Goal: Transaction & Acquisition: Purchase product/service

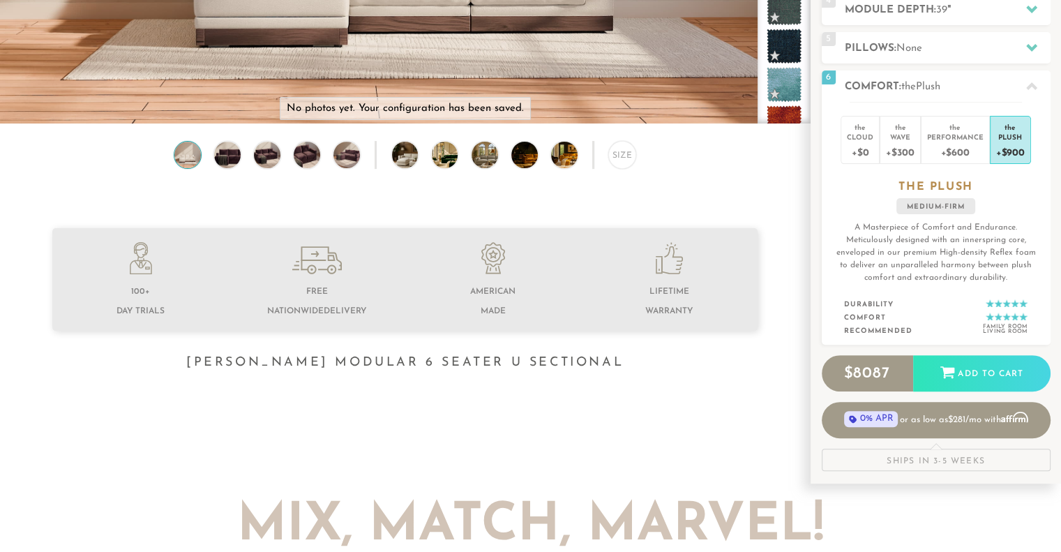
scroll to position [365, 0]
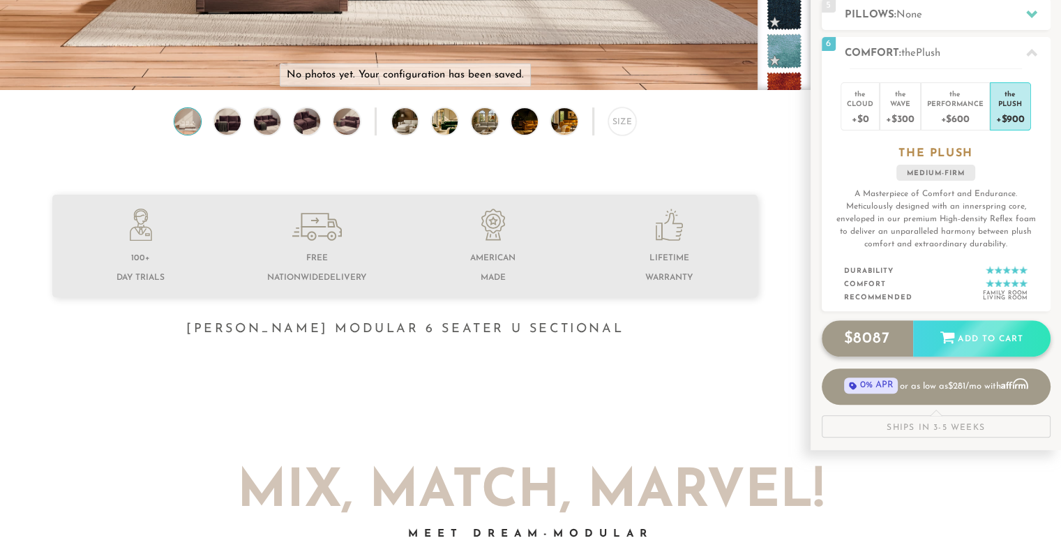
click at [953, 344] on div "Add to Cart" at bounding box center [981, 339] width 137 height 38
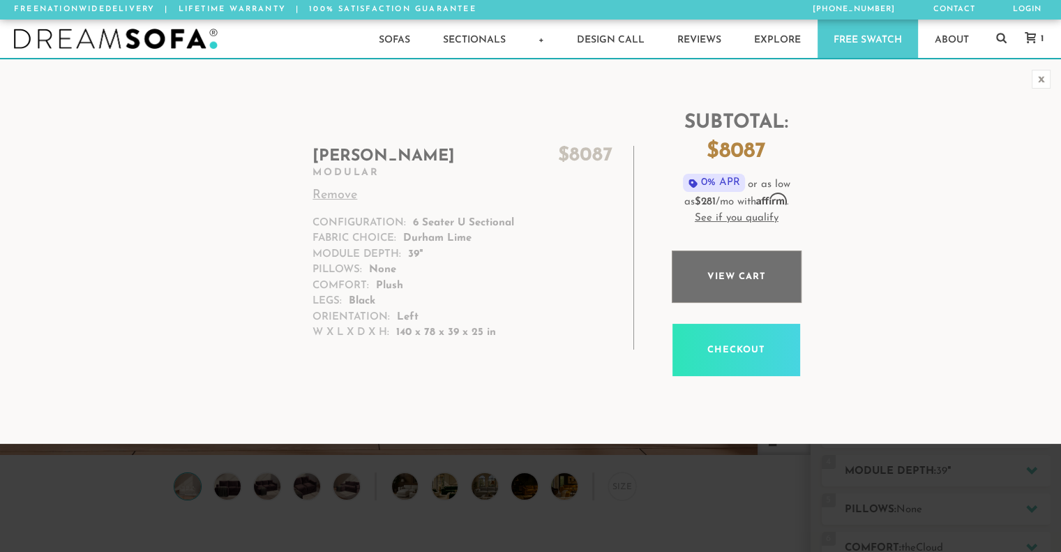
click at [739, 273] on link "View cart" at bounding box center [737, 276] width 130 height 52
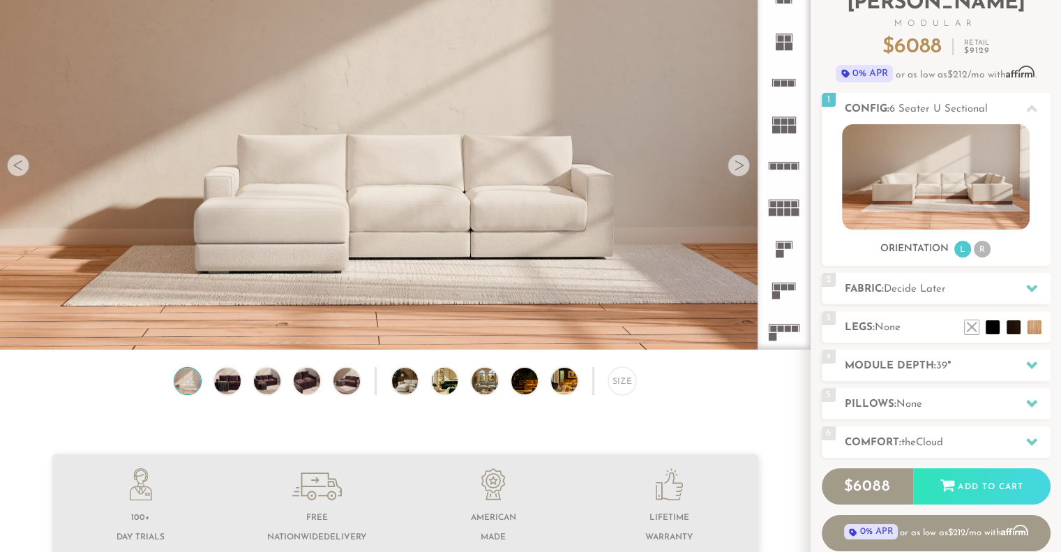
scroll to position [73, 0]
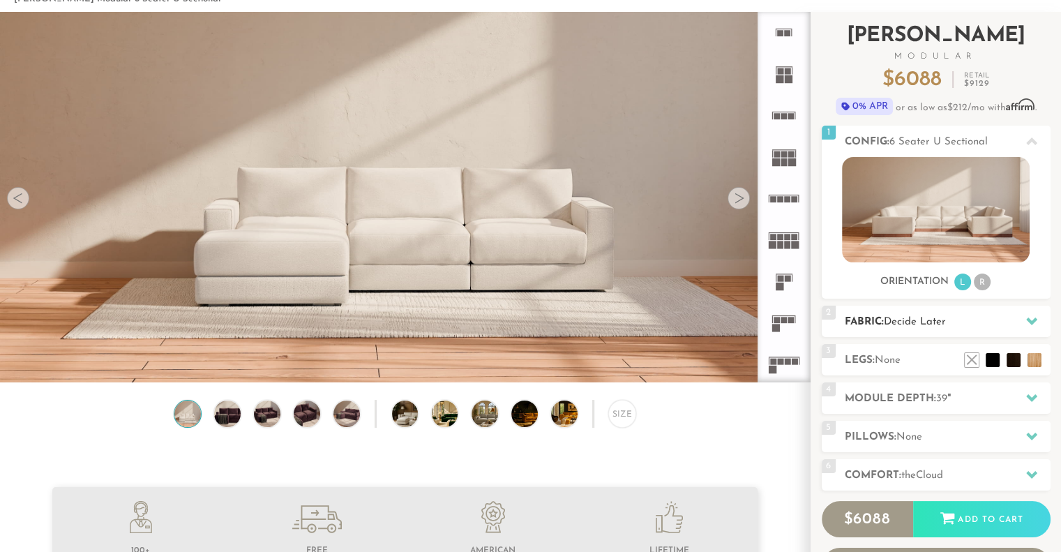
click at [920, 326] on span "Decide Later" at bounding box center [915, 322] width 62 height 10
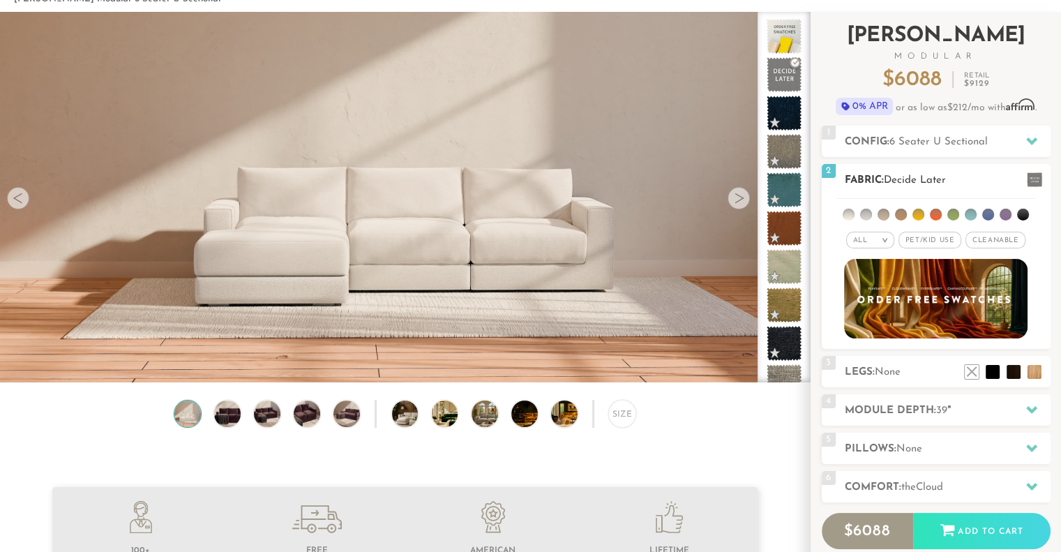
click at [953, 214] on li at bounding box center [953, 215] width 12 height 12
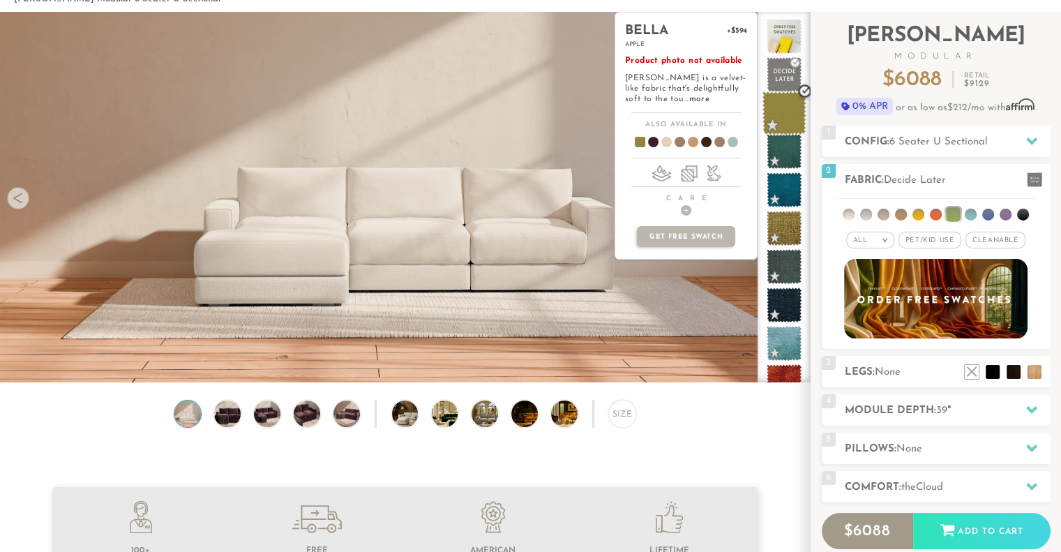
click at [775, 113] on span at bounding box center [784, 113] width 44 height 44
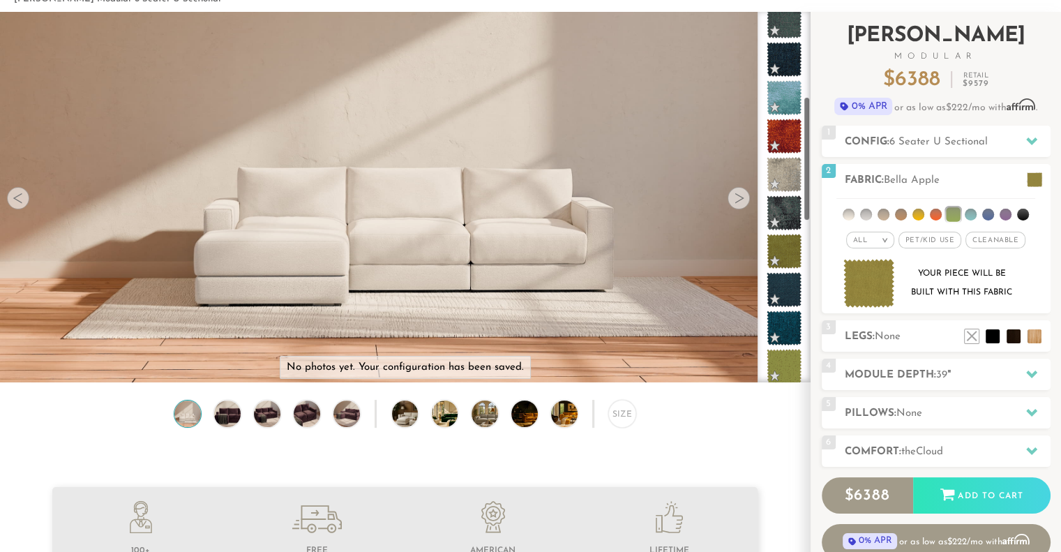
scroll to position [254, 0]
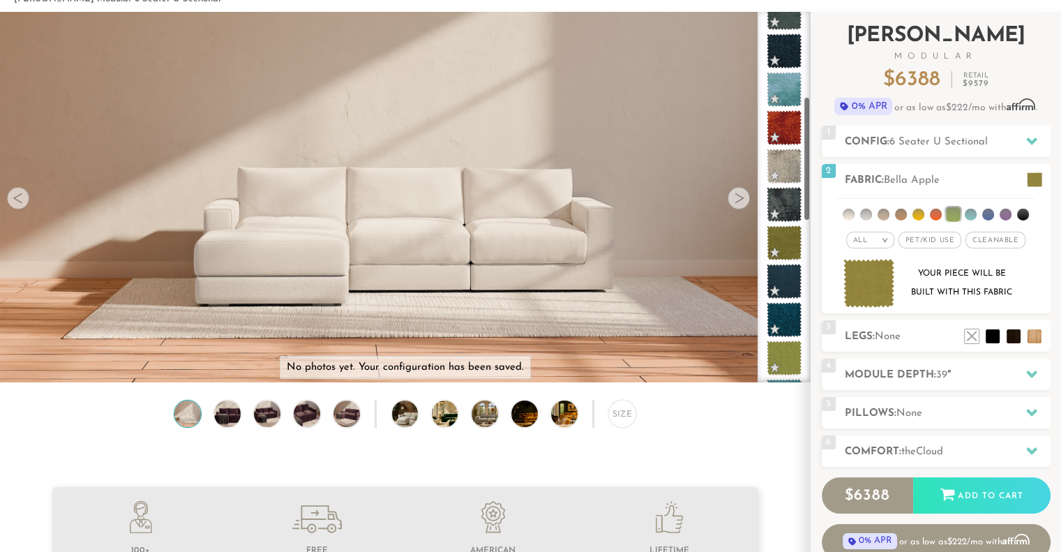
drag, startPoint x: 806, startPoint y: 73, endPoint x: 812, endPoint y: 158, distance: 85.3
click at [812, 158] on div "Introducing Landon Modular $ 6388 Retail $ 9579 $ 6388 Retail $ 9579 0% APR or …" at bounding box center [936, 309] width 250 height 594
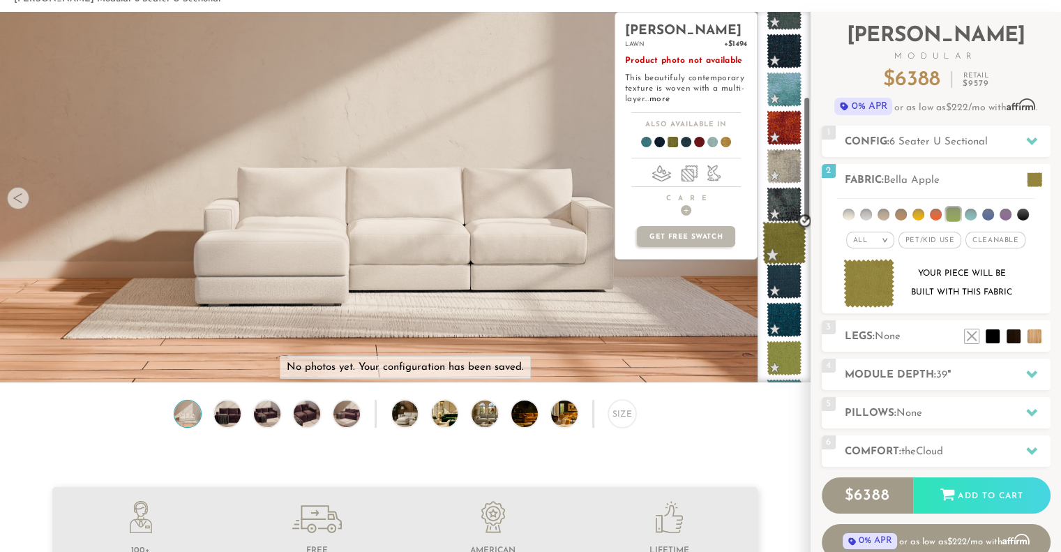
click at [788, 240] on span at bounding box center [784, 243] width 44 height 44
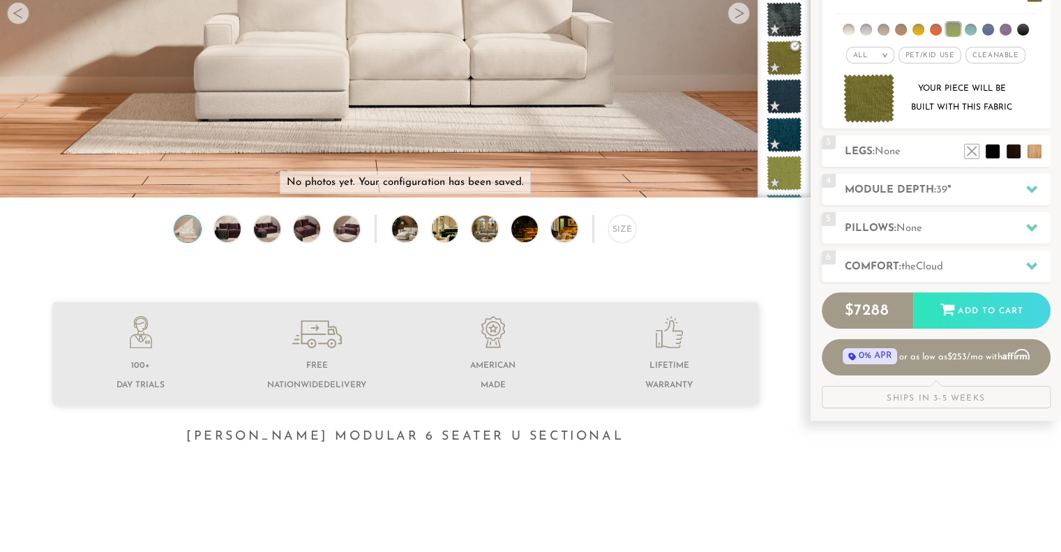
scroll to position [142, 0]
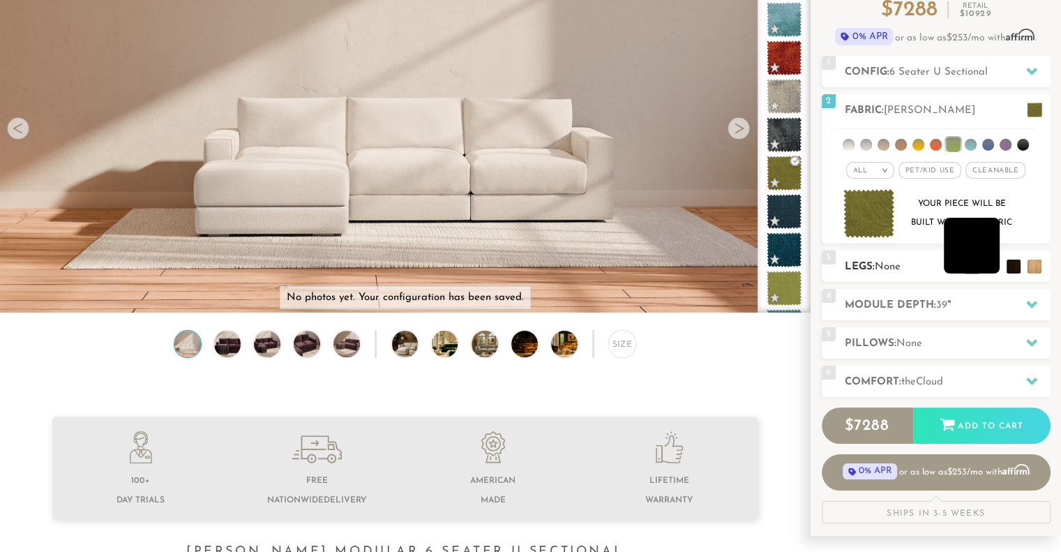
click at [996, 272] on li at bounding box center [972, 246] width 56 height 56
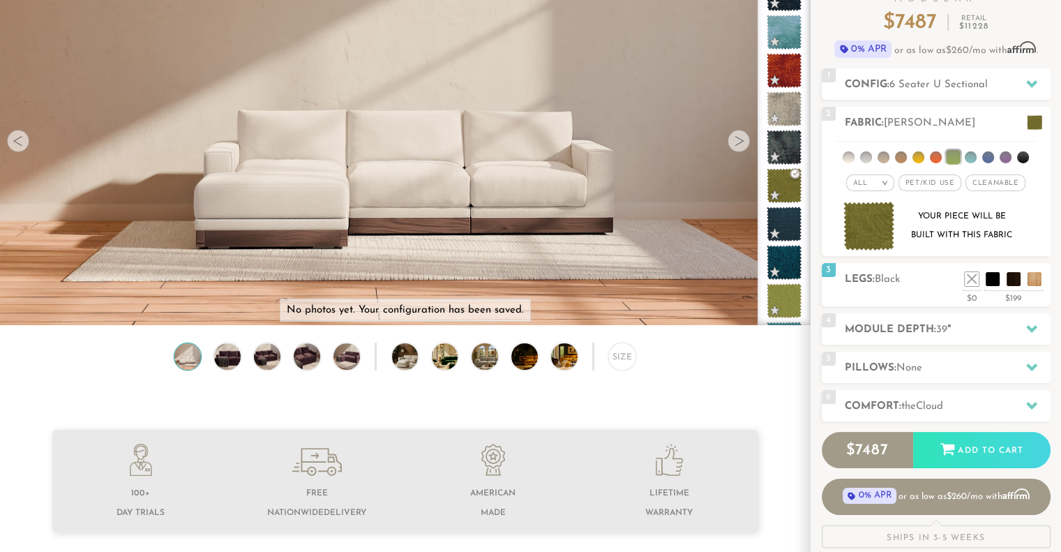
scroll to position [163, 0]
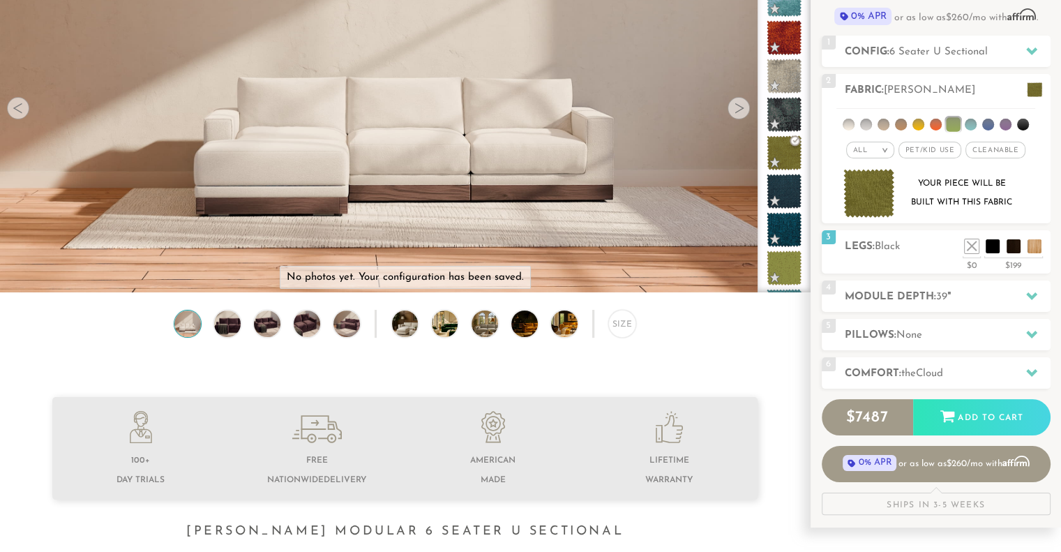
click at [744, 107] on div at bounding box center [739, 108] width 22 height 22
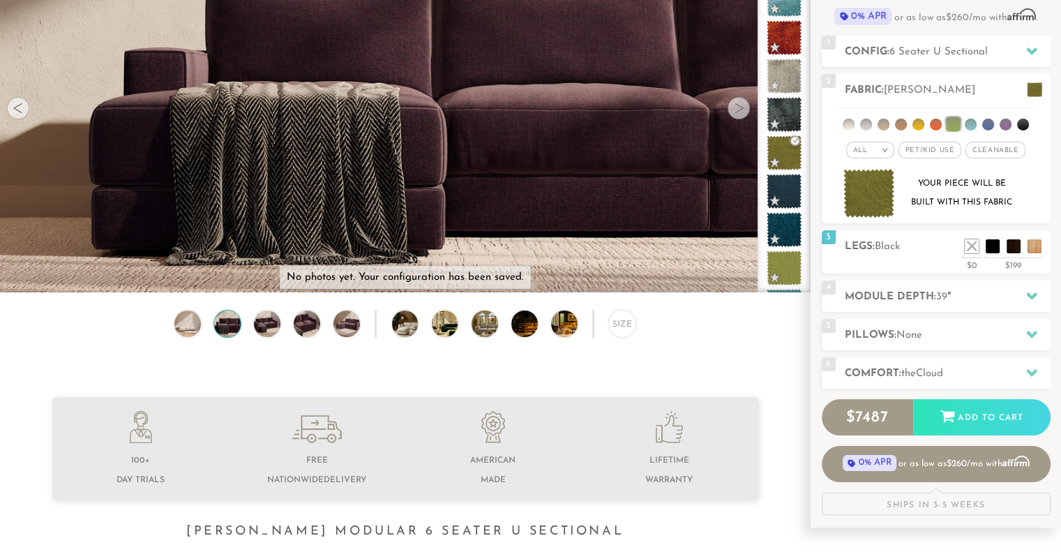
click at [744, 107] on div at bounding box center [739, 108] width 22 height 22
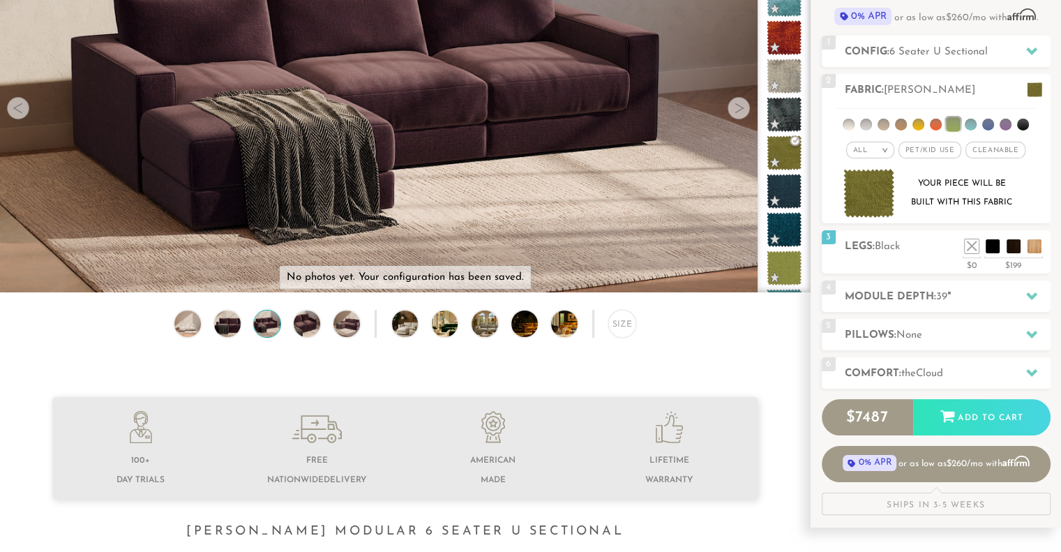
click at [744, 107] on div at bounding box center [739, 108] width 22 height 22
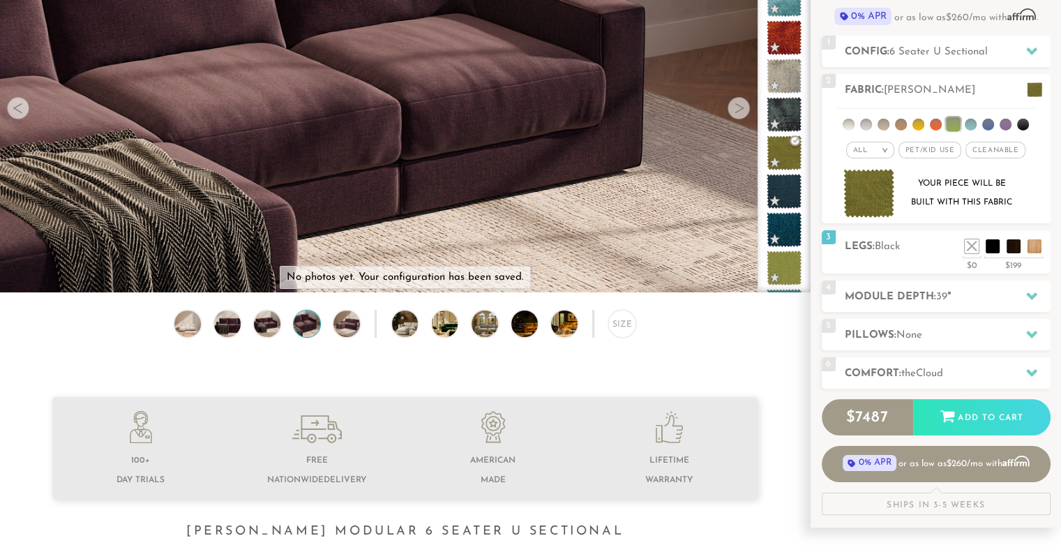
click at [744, 107] on div at bounding box center [739, 108] width 22 height 22
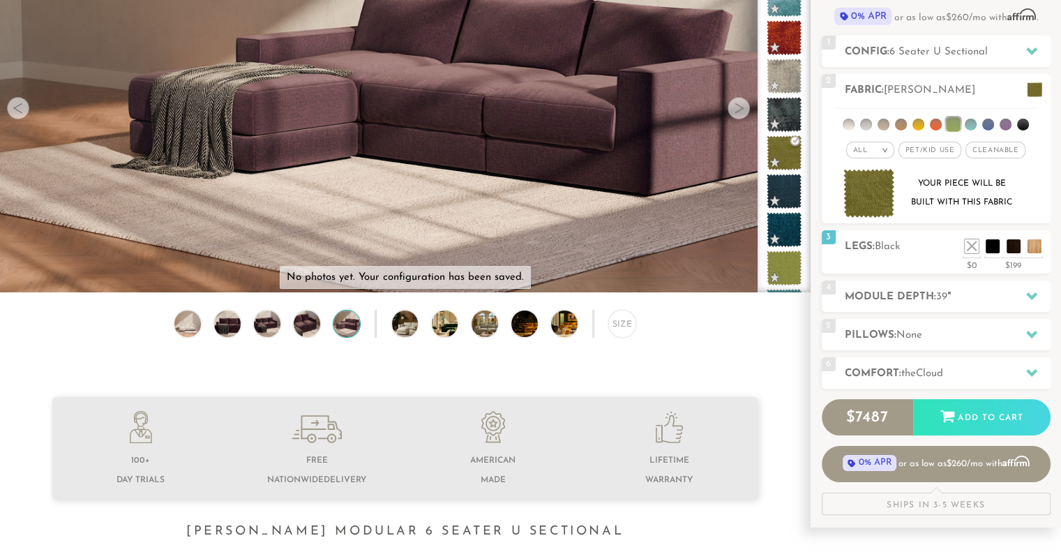
click at [744, 107] on div at bounding box center [739, 108] width 22 height 22
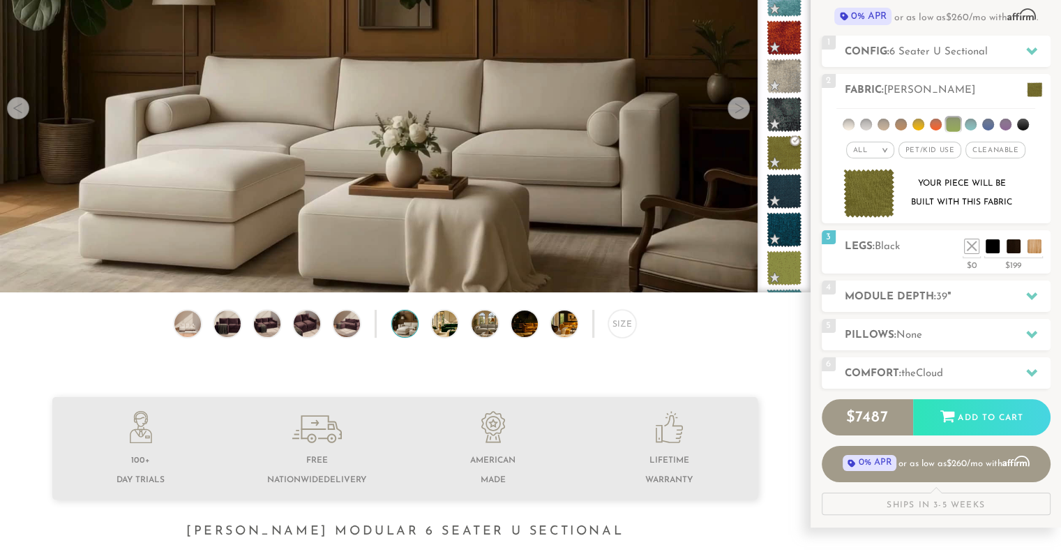
click at [744, 107] on div at bounding box center [739, 108] width 22 height 22
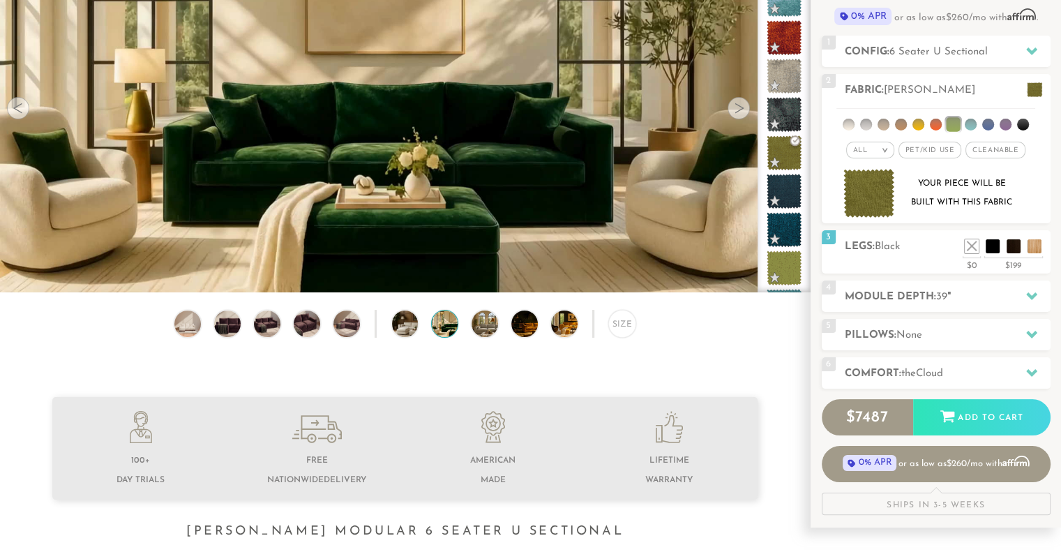
click at [744, 107] on div at bounding box center [739, 108] width 22 height 22
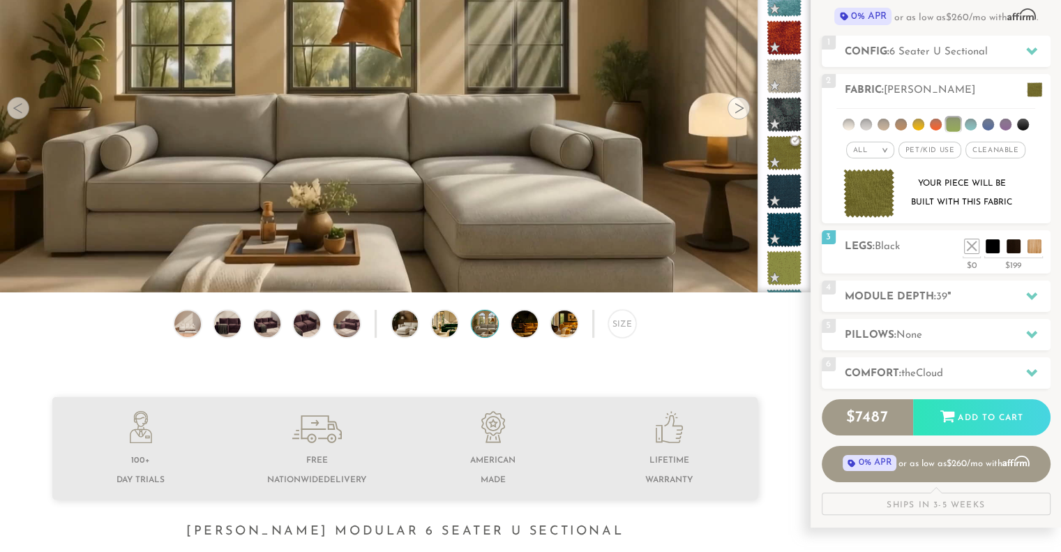
click at [737, 109] on div at bounding box center [739, 108] width 22 height 22
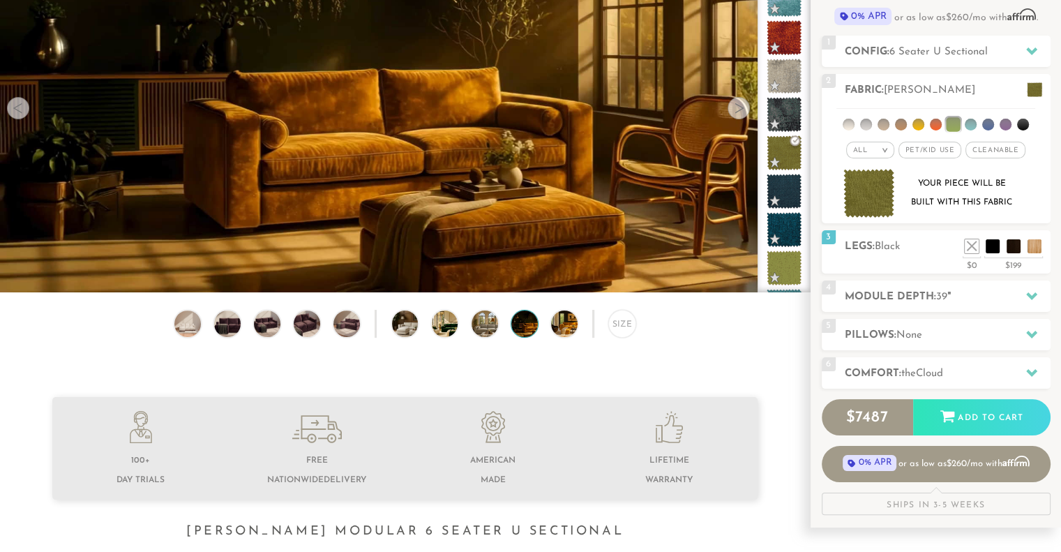
click at [737, 109] on div at bounding box center [739, 108] width 22 height 22
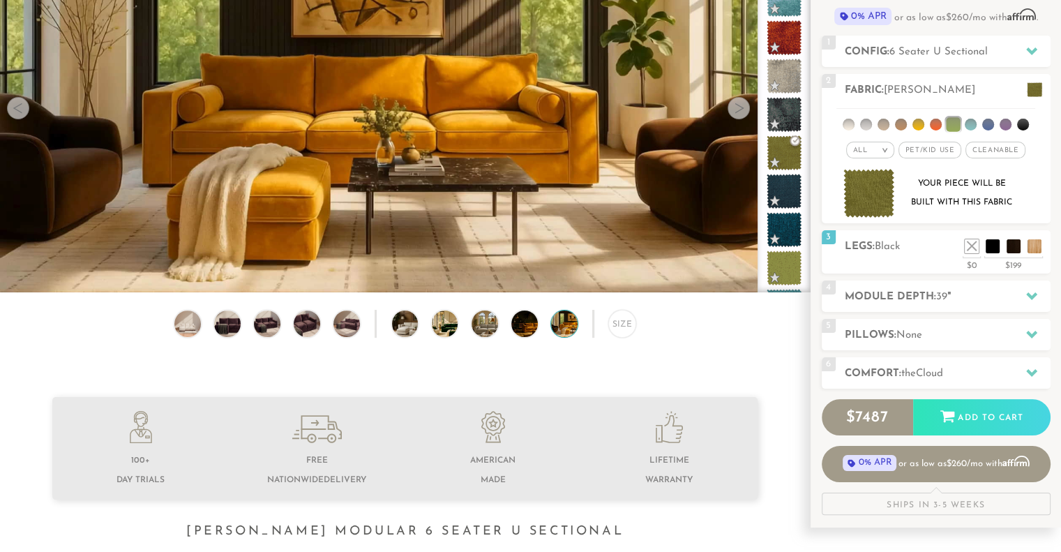
click at [742, 112] on div at bounding box center [739, 108] width 22 height 22
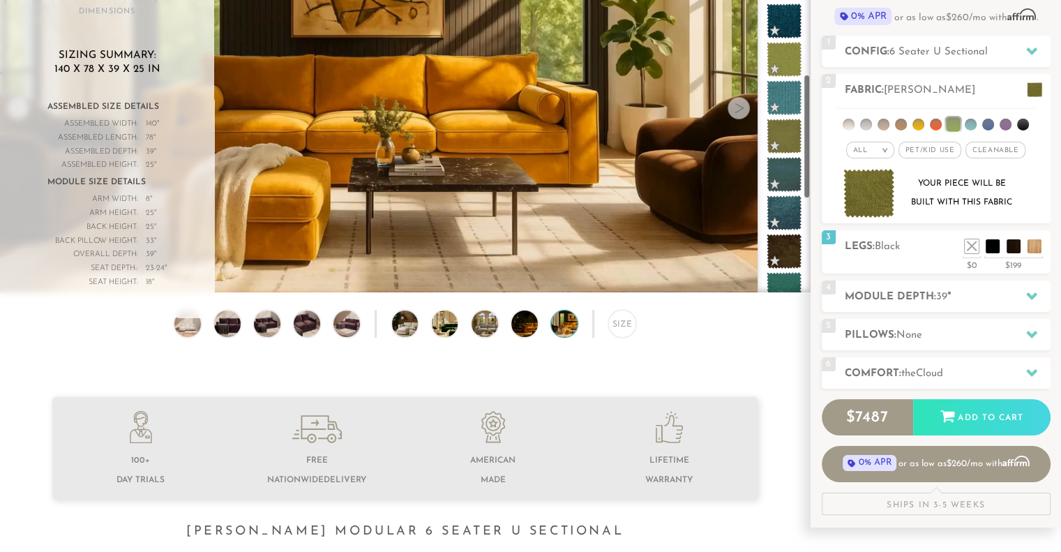
scroll to position [469, 0]
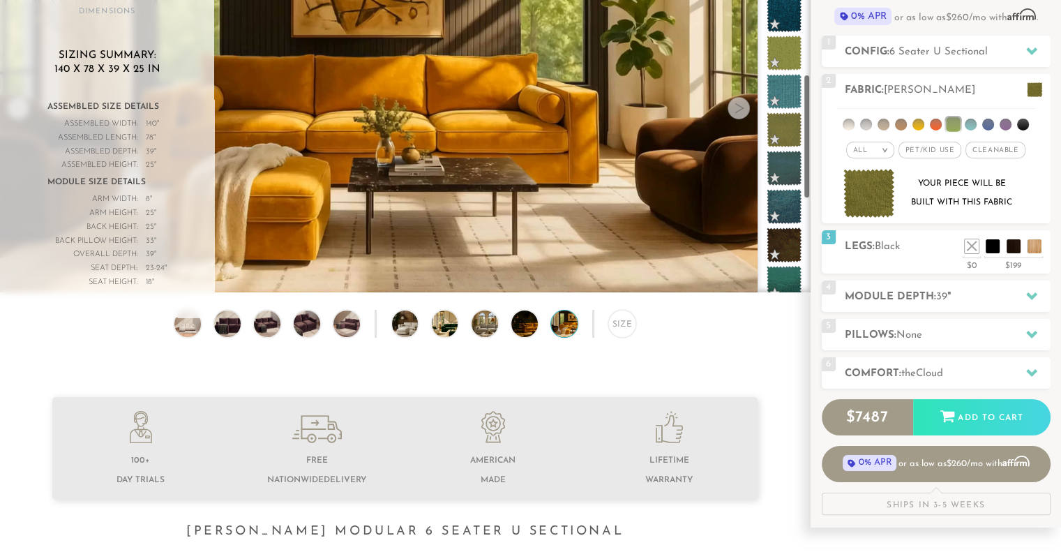
drag, startPoint x: 807, startPoint y: 77, endPoint x: 806, endPoint y: 150, distance: 72.6
click at [806, 150] on div at bounding box center [784, 107] width 53 height 370
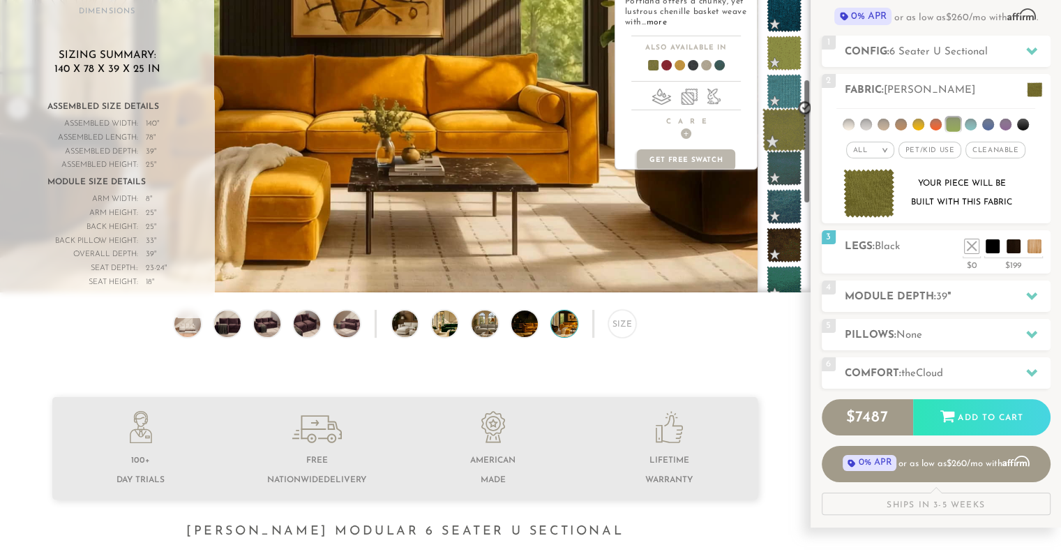
click at [790, 132] on span at bounding box center [784, 130] width 44 height 44
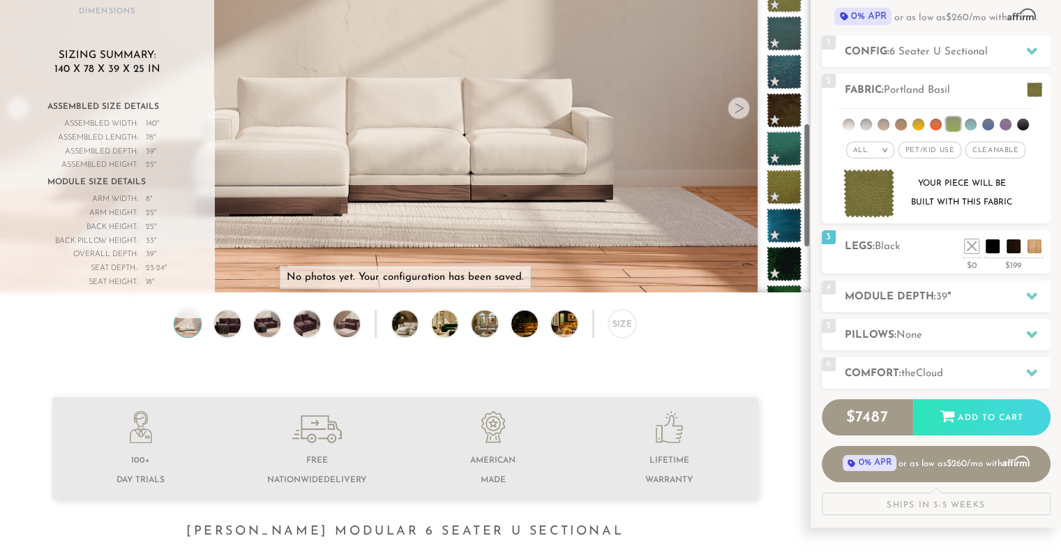
drag, startPoint x: 806, startPoint y: 139, endPoint x: 806, endPoint y: 184, distance: 45.3
click at [806, 184] on div at bounding box center [784, 107] width 53 height 370
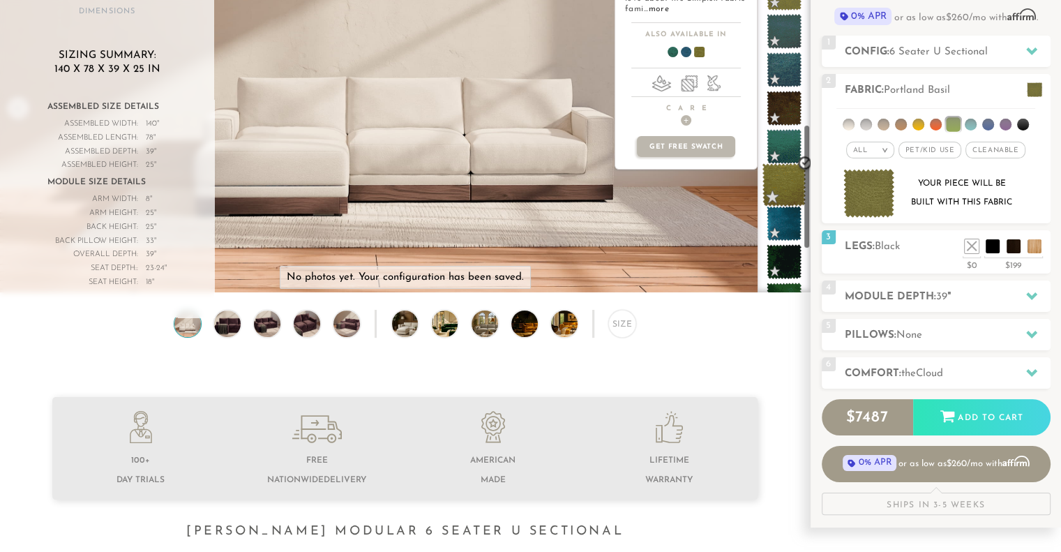
click at [789, 182] on span at bounding box center [784, 185] width 44 height 44
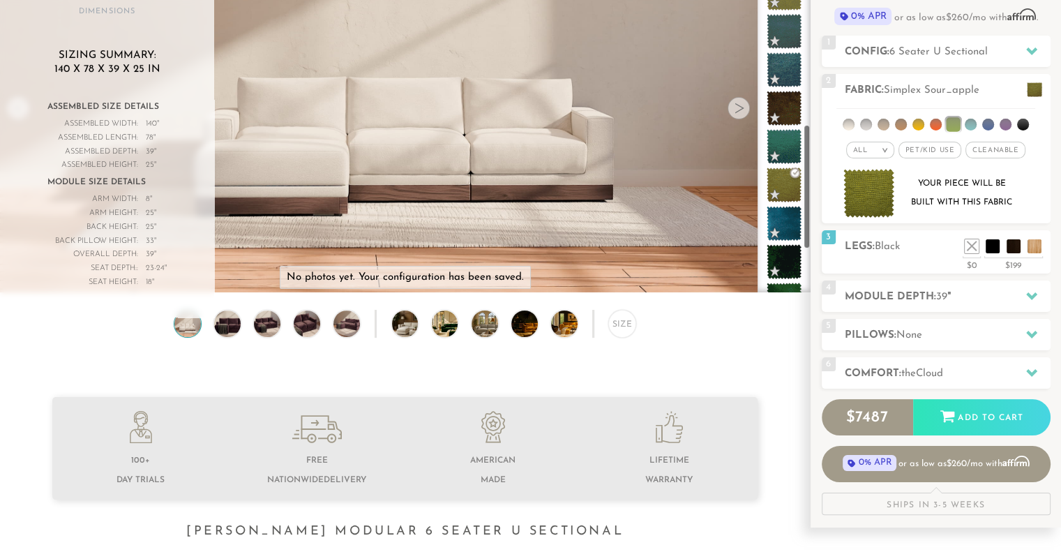
scroll to position [748, 0]
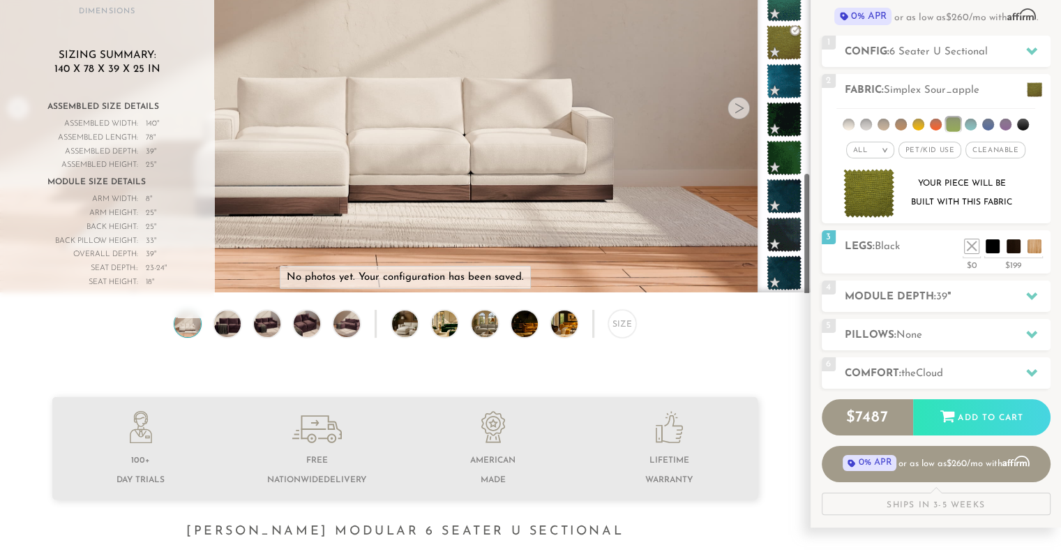
drag, startPoint x: 806, startPoint y: 175, endPoint x: 802, endPoint y: 244, distance: 69.2
click at [802, 244] on div at bounding box center [784, 107] width 53 height 370
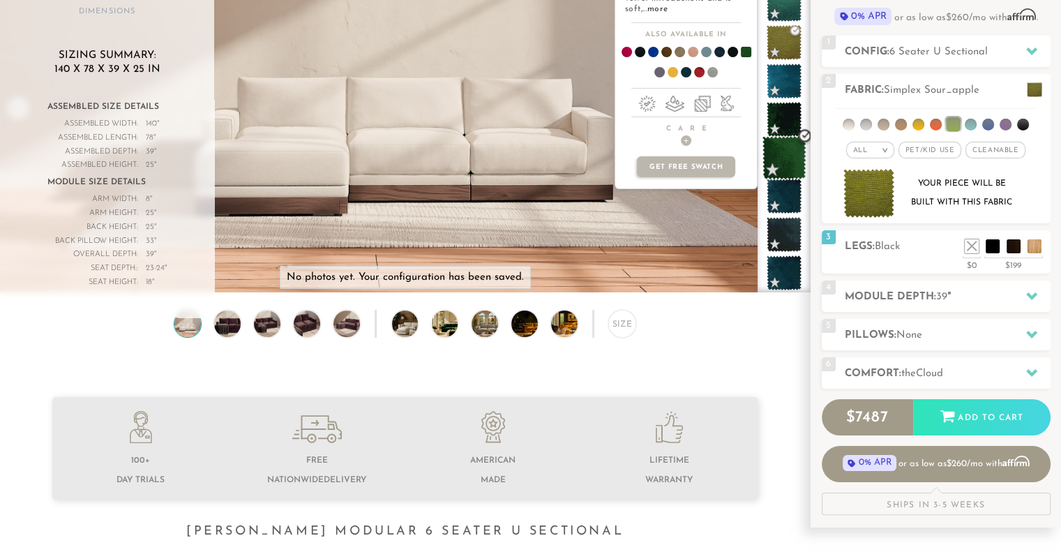
click at [781, 156] on span at bounding box center [784, 158] width 44 height 44
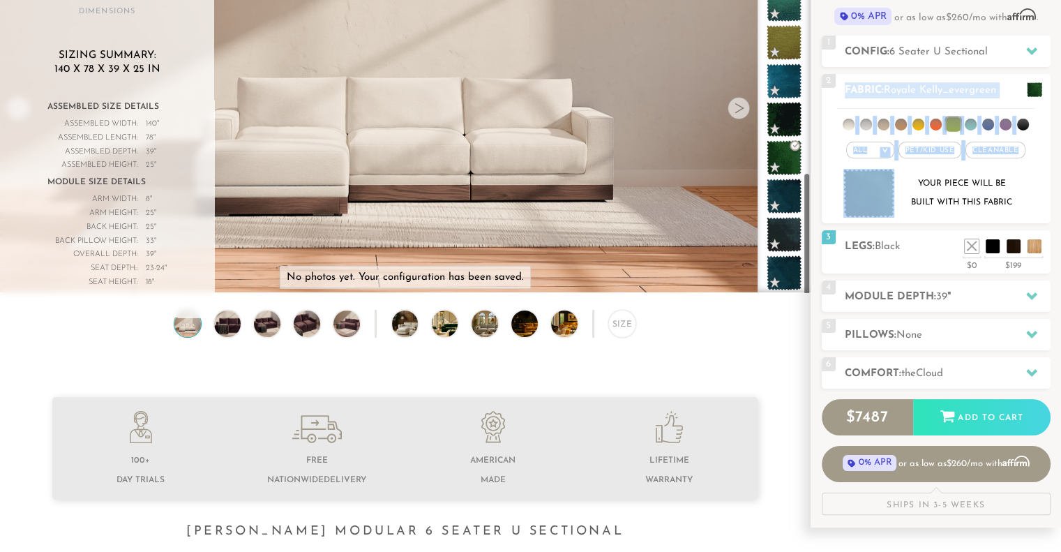
drag, startPoint x: 811, startPoint y: 205, endPoint x: 815, endPoint y: 103, distance: 101.9
click at [815, 103] on div "Introducing Landon Modular $ 7487 Retail $ 11228 $ 7487 Retail $ 11228 0% APR o…" at bounding box center [936, 218] width 250 height 593
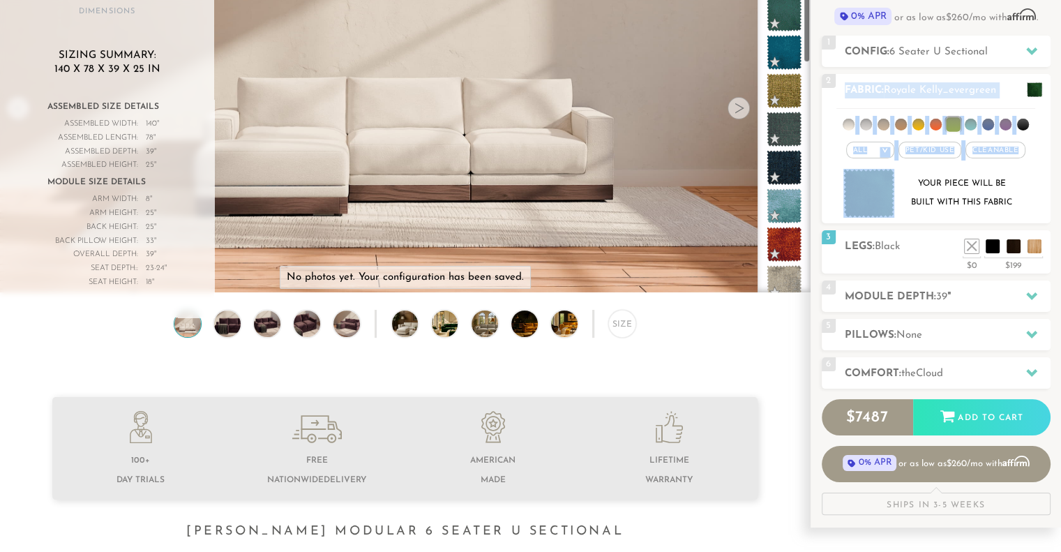
scroll to position [33, 0]
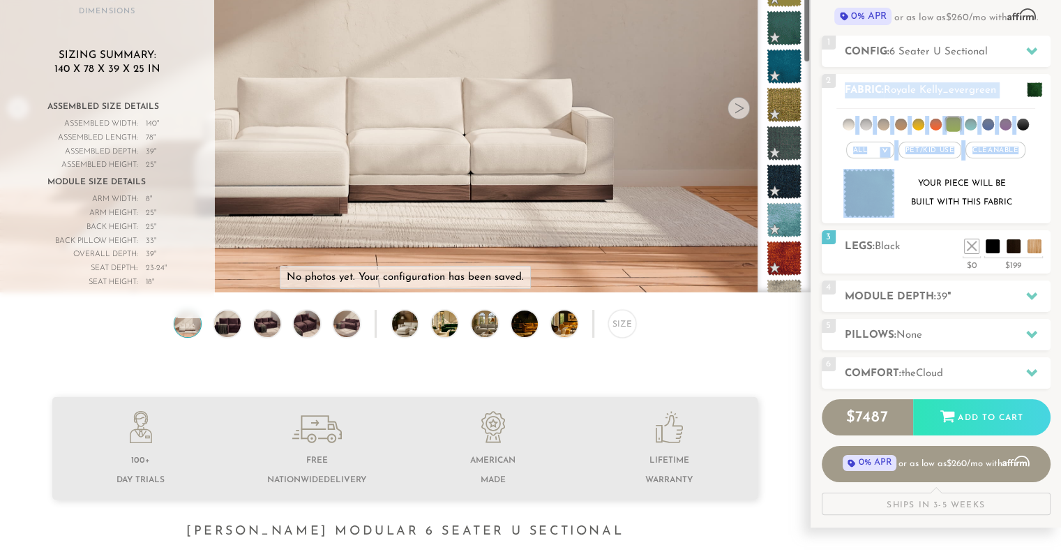
drag, startPoint x: 807, startPoint y: 236, endPoint x: 812, endPoint y: -3, distance: 239.3
click at [812, 0] on html "Summer Sale - 15% Off All Custom Orders 855-373-1115 Free Nationwide Delivery L…" at bounding box center [530, 113] width 1061 height 552
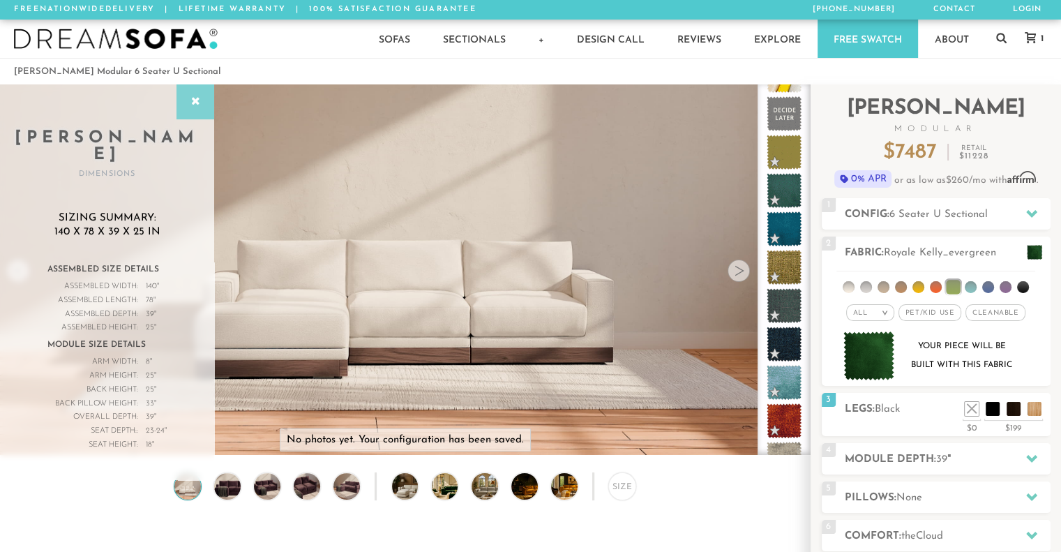
click at [196, 109] on div at bounding box center [195, 101] width 38 height 35
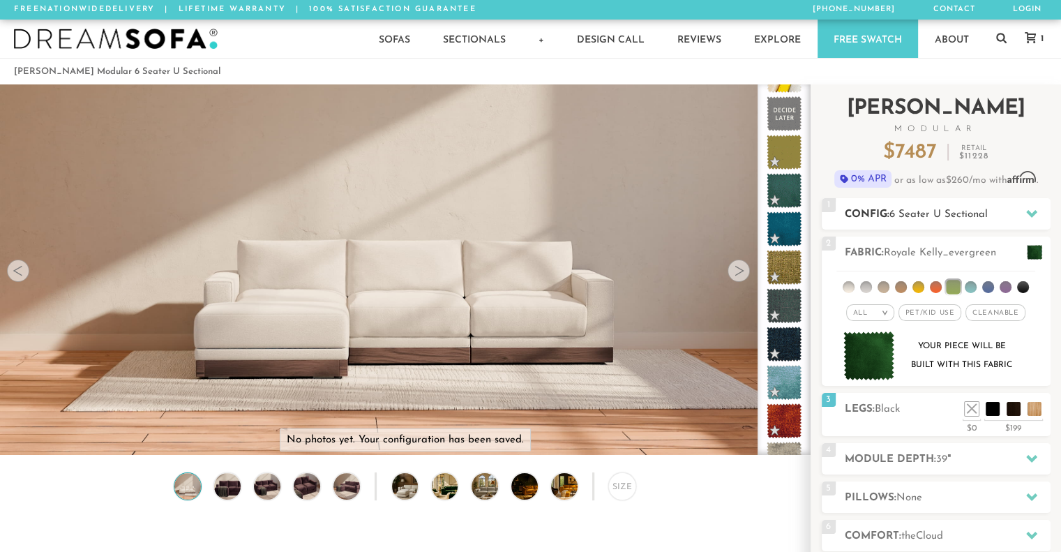
click at [1035, 211] on icon at bounding box center [1031, 214] width 11 height 8
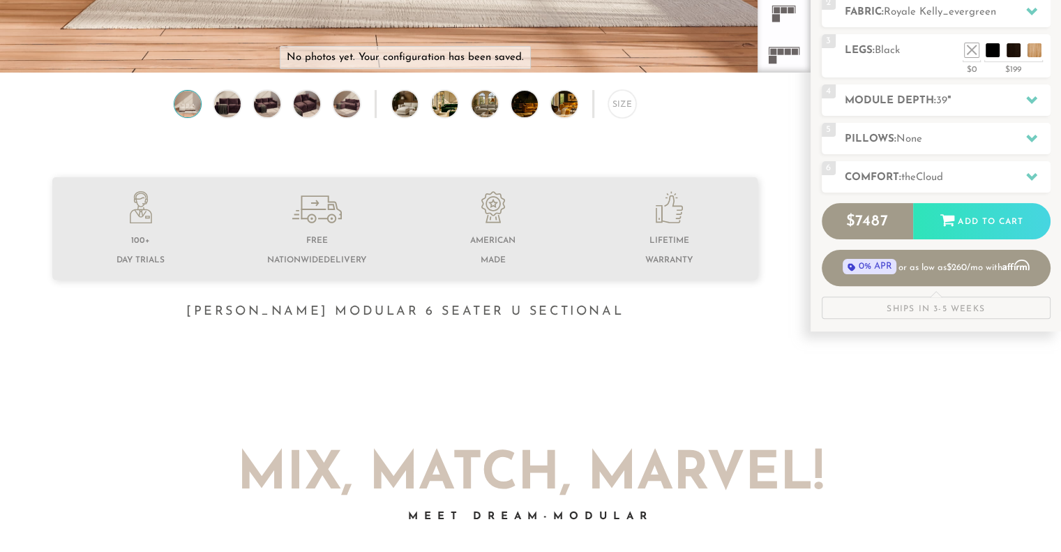
scroll to position [399, 0]
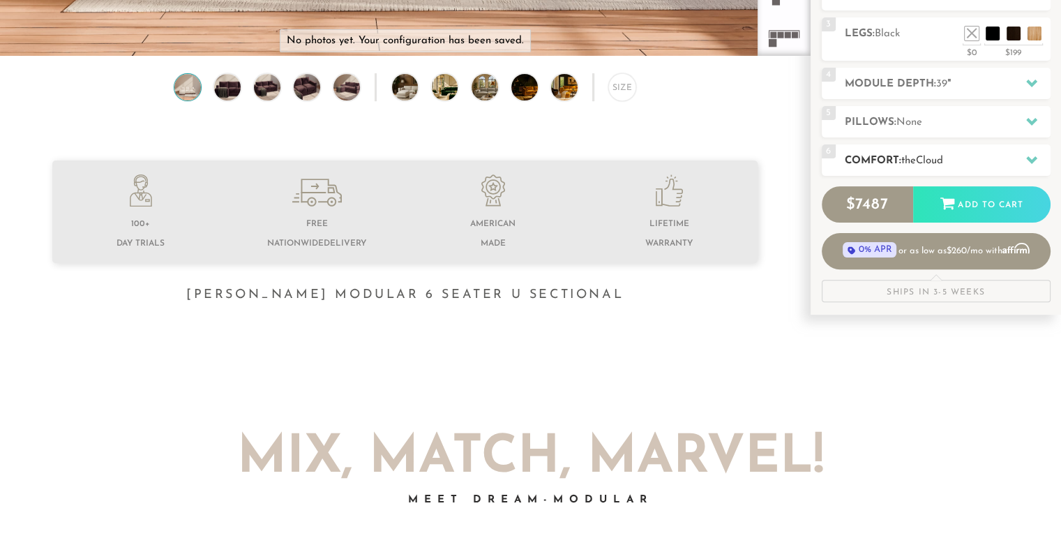
click at [1033, 160] on icon at bounding box center [1031, 160] width 11 height 8
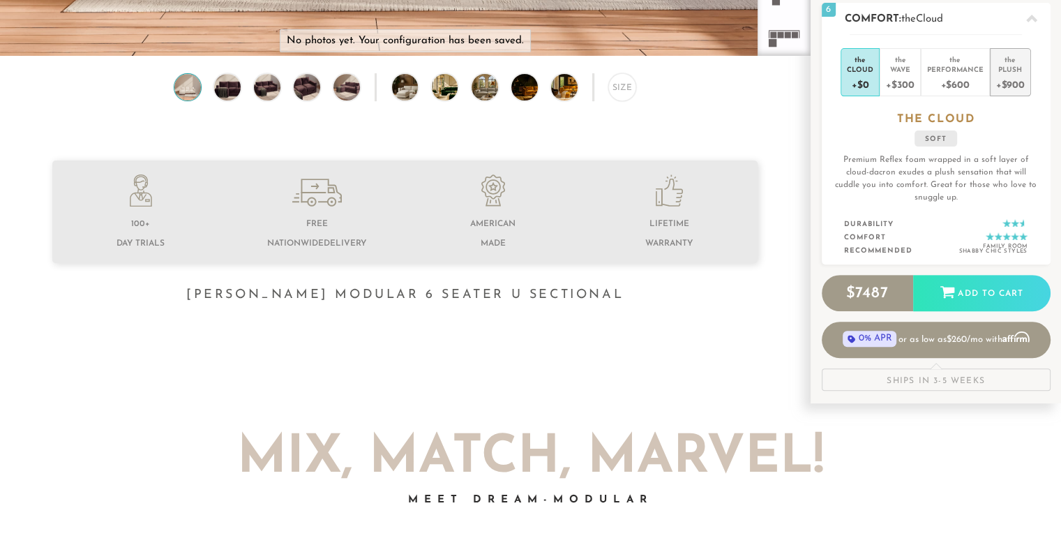
click at [1013, 75] on div "+$900" at bounding box center [1010, 84] width 29 height 20
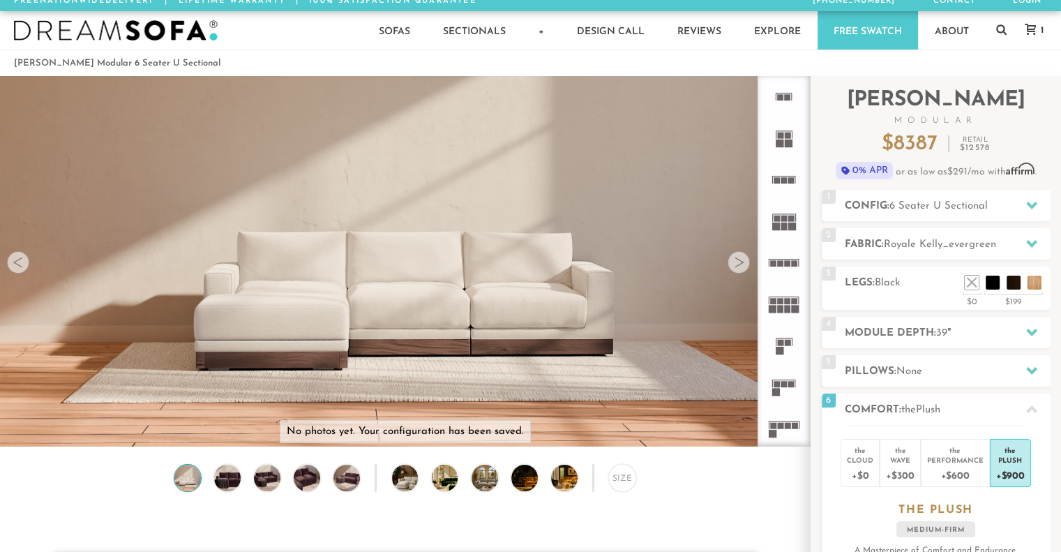
scroll to position [140, 0]
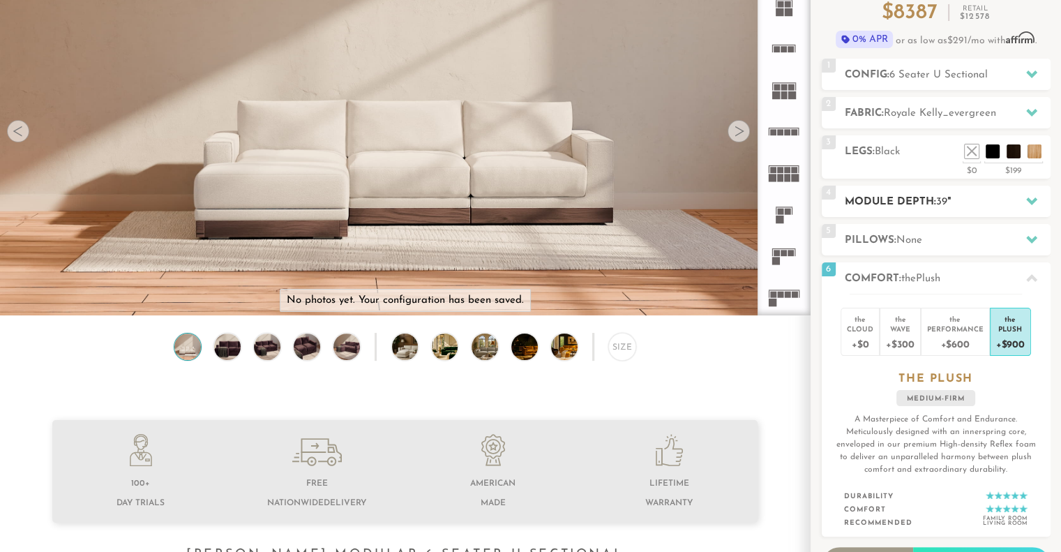
click at [956, 206] on h2 "Module Depth: 39 "" at bounding box center [948, 202] width 206 height 16
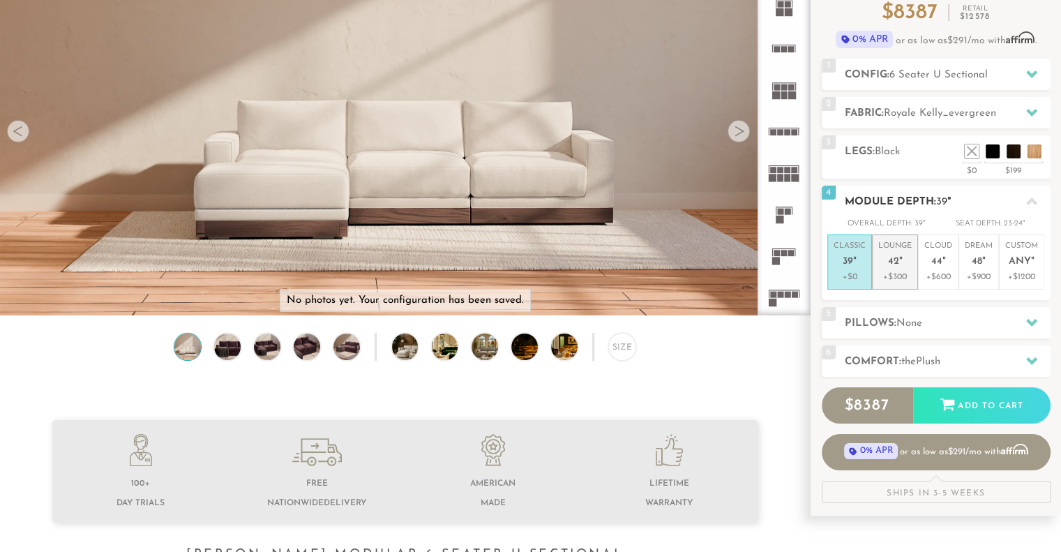
click at [896, 269] on p "Lounge 42 "" at bounding box center [894, 256] width 33 height 30
click at [862, 261] on p "Classic 39 "" at bounding box center [850, 256] width 32 height 30
click at [912, 263] on li "Lounge 42 " +$300" at bounding box center [895, 261] width 46 height 55
click at [847, 262] on span "39" at bounding box center [848, 262] width 10 height 12
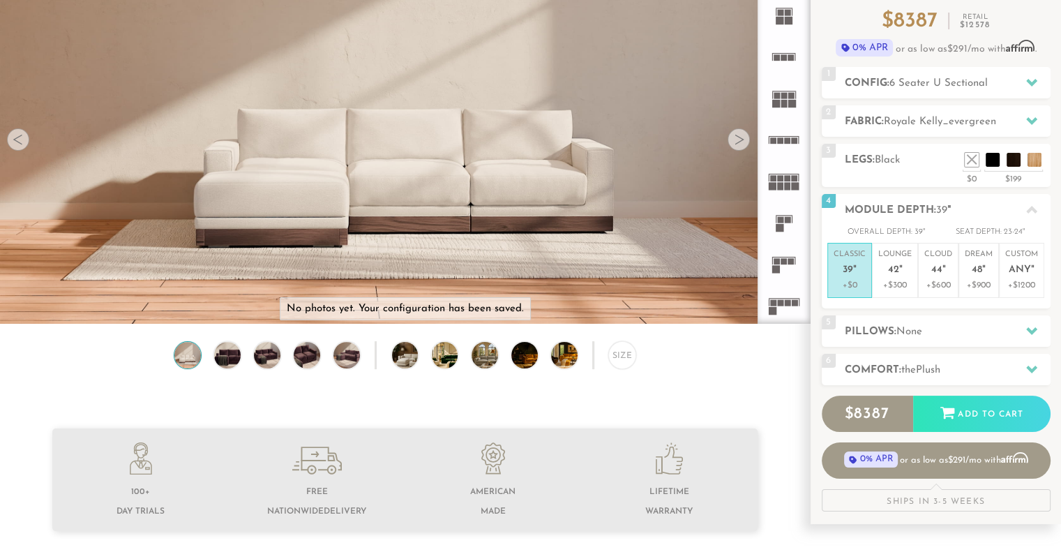
scroll to position [313, 0]
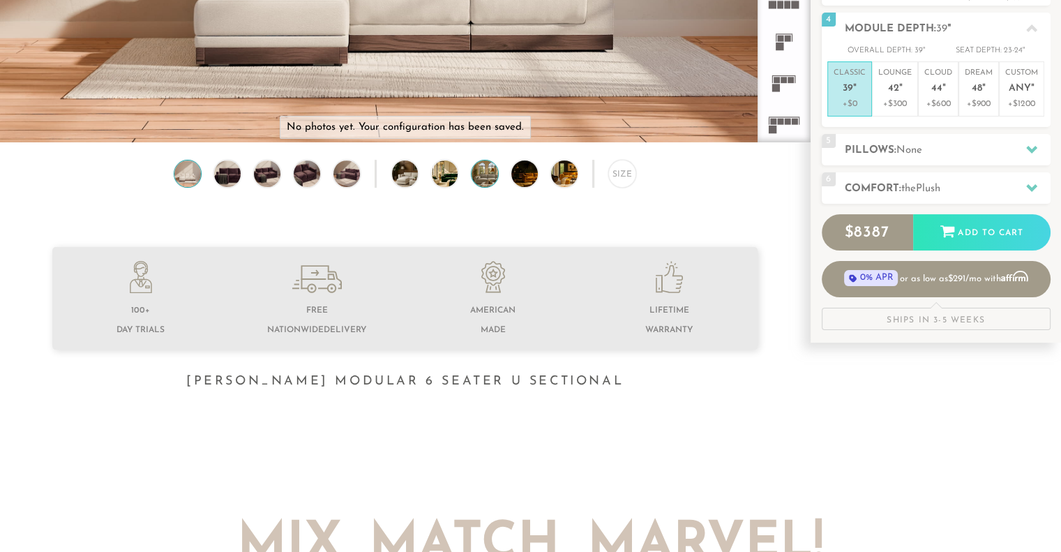
click at [489, 178] on img at bounding box center [495, 173] width 47 height 27
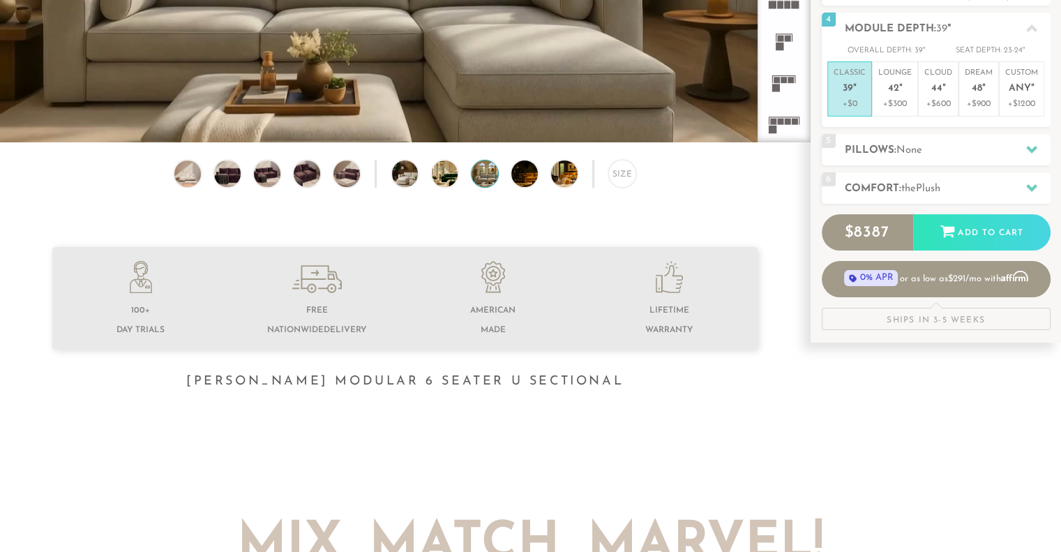
scroll to position [169, 0]
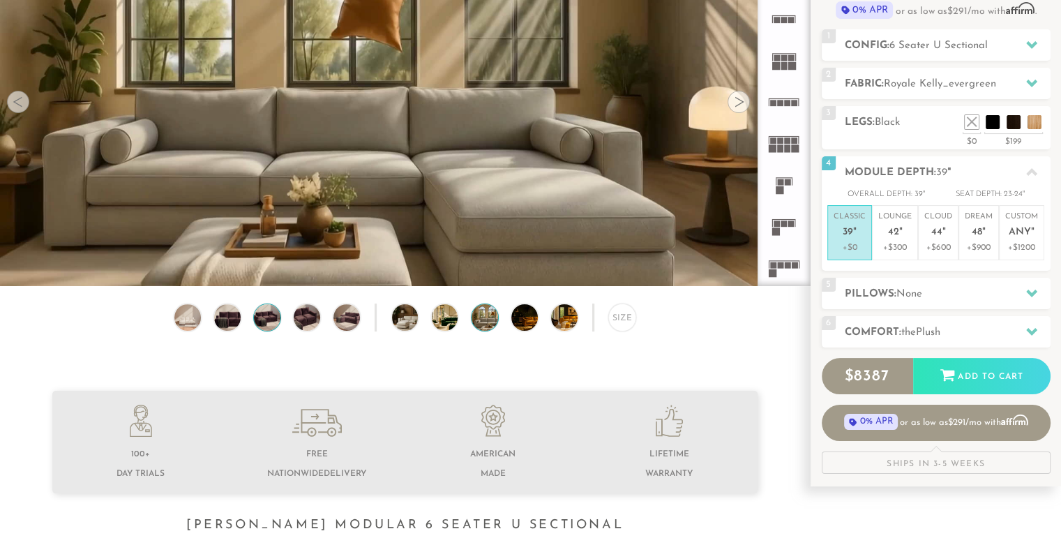
click at [273, 313] on img at bounding box center [266, 317] width 31 height 27
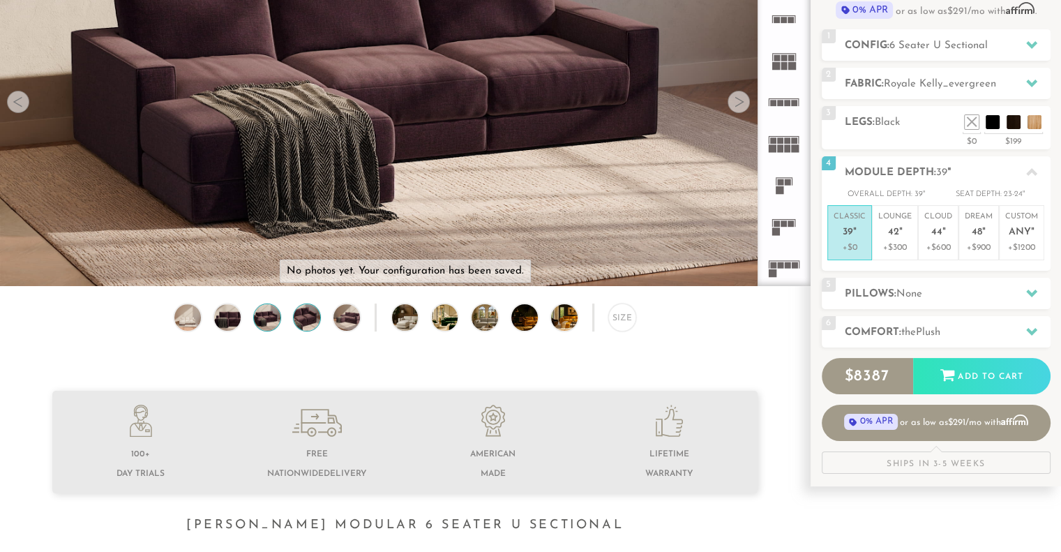
click at [308, 315] on img at bounding box center [306, 317] width 31 height 27
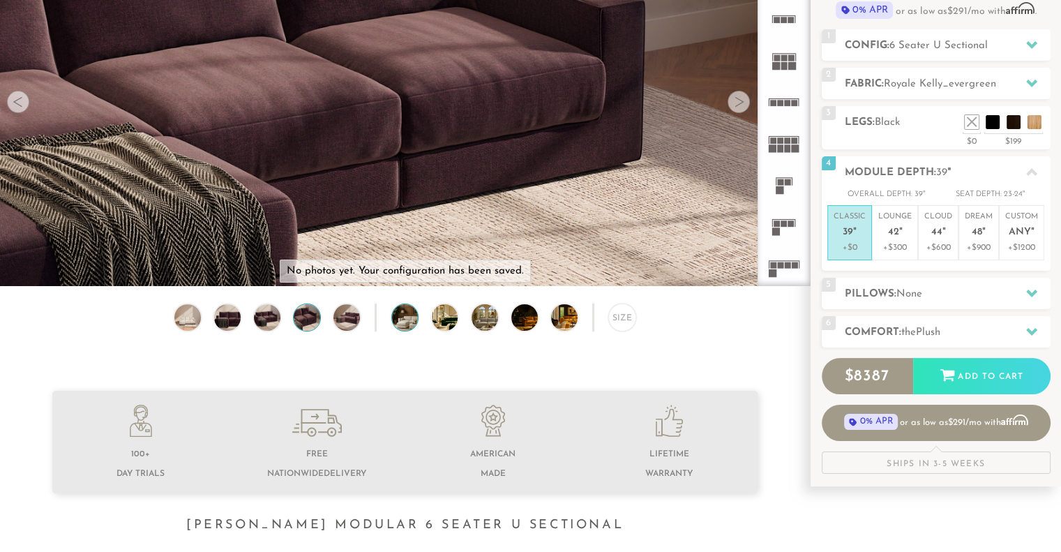
click at [407, 317] on img at bounding box center [415, 317] width 47 height 27
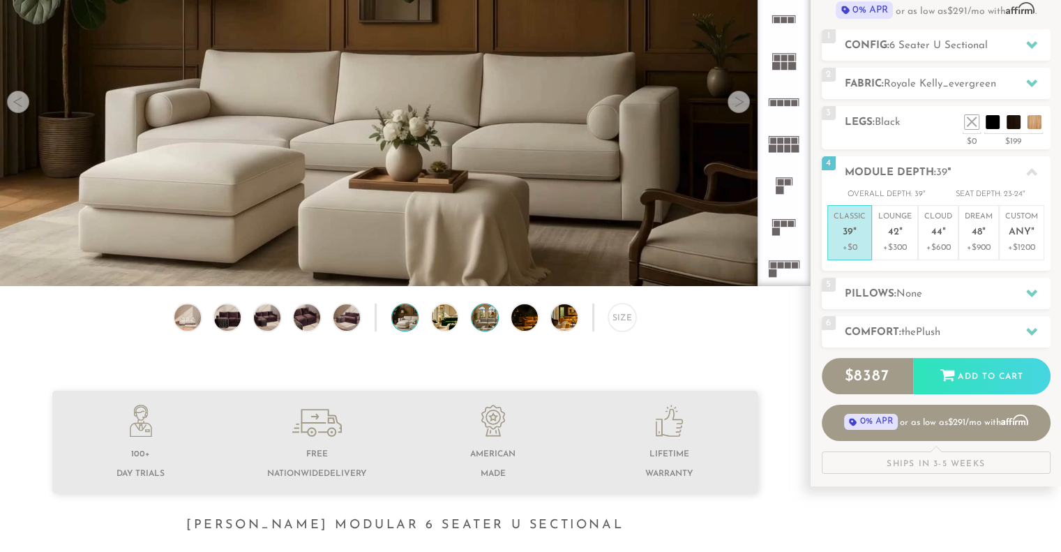
click at [476, 322] on img at bounding box center [495, 317] width 47 height 27
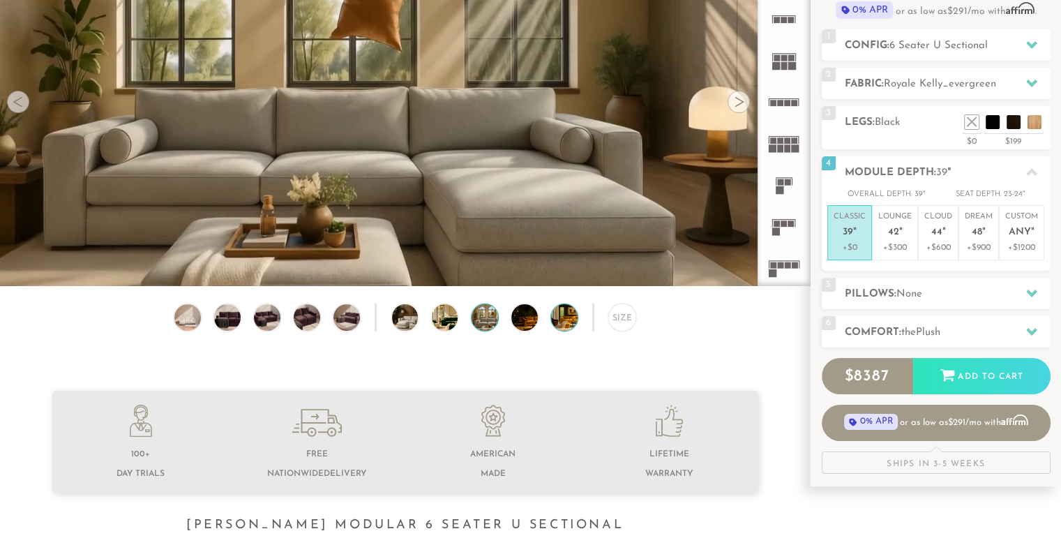
click at [563, 327] on img at bounding box center [574, 317] width 47 height 27
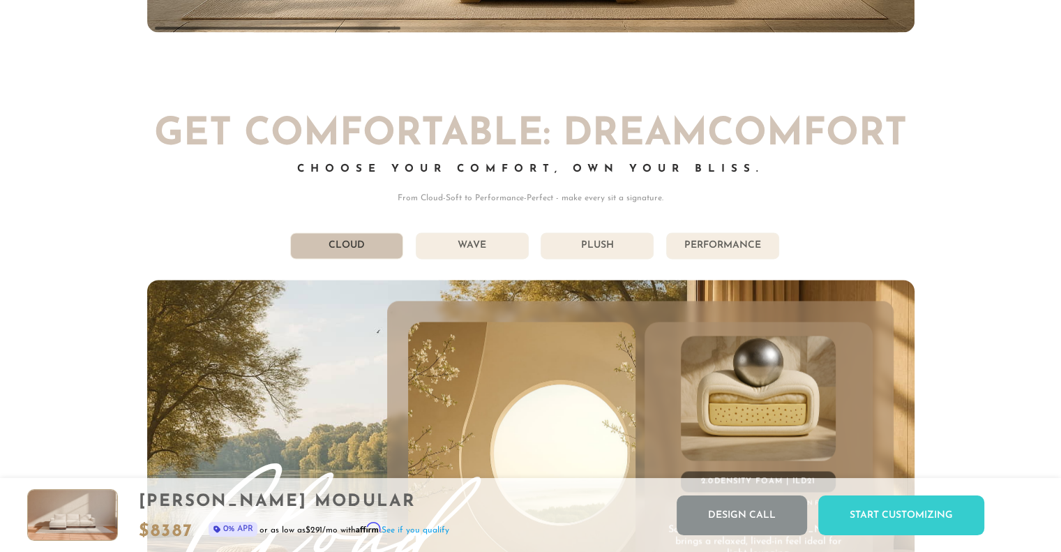
scroll to position [7448, 0]
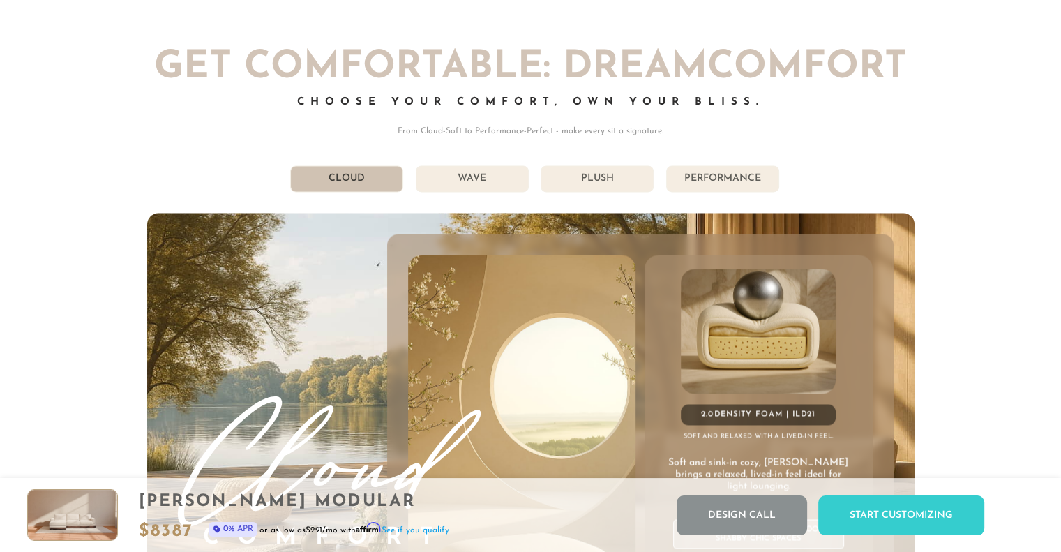
click at [622, 181] on li "Plush" at bounding box center [597, 178] width 113 height 27
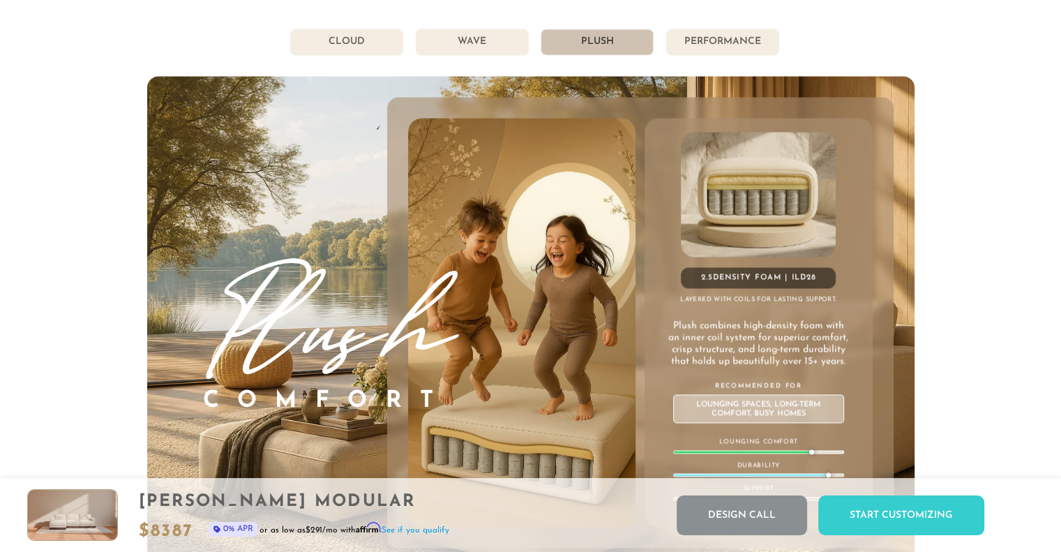
scroll to position [7551, 0]
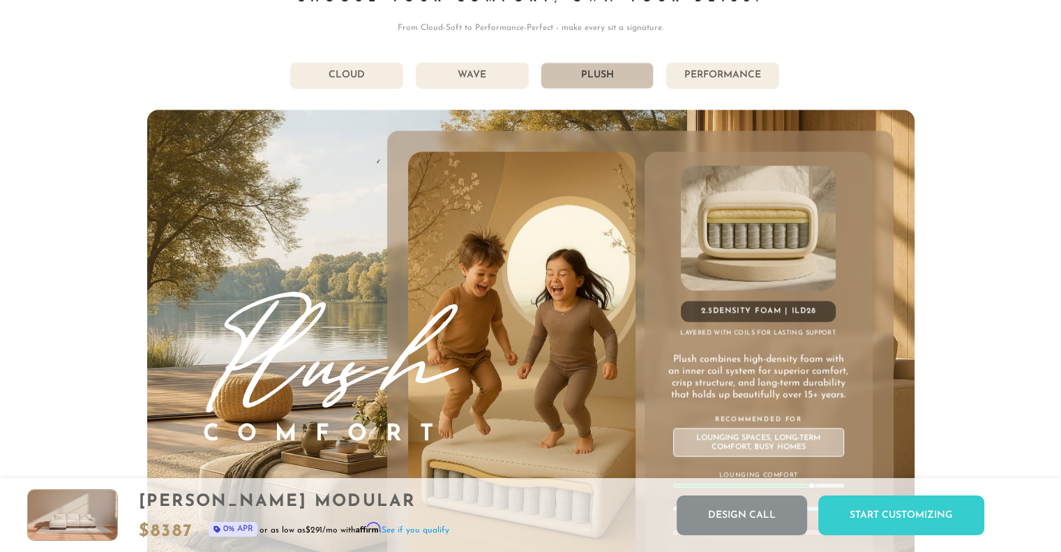
click at [481, 80] on li "Wave" at bounding box center [472, 75] width 113 height 27
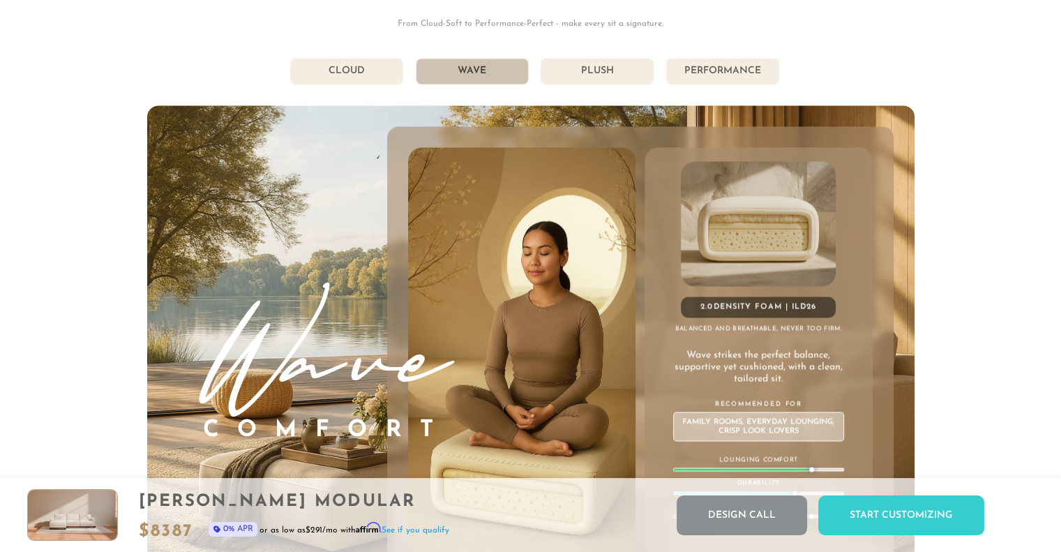
scroll to position [7522, 0]
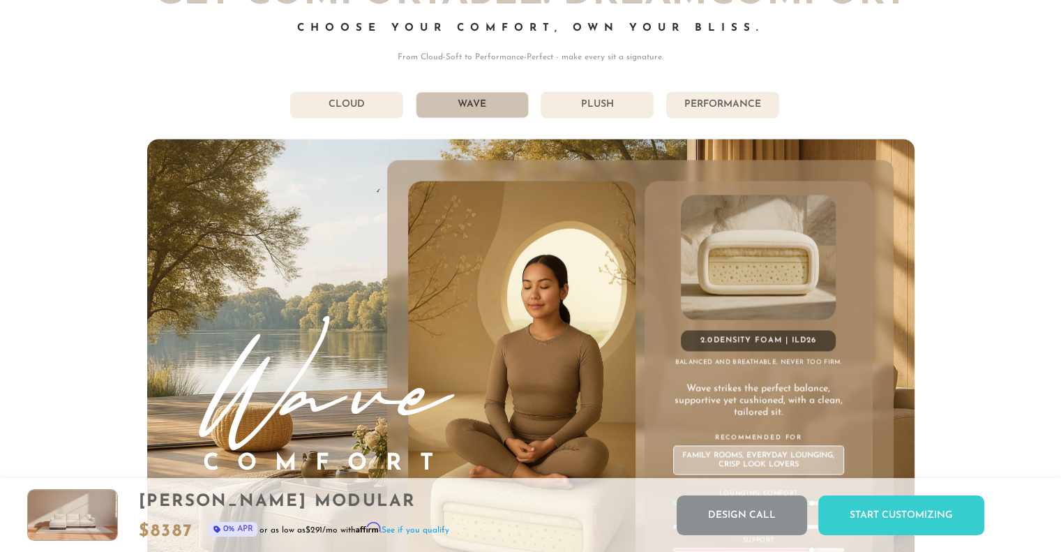
click at [606, 118] on li "Plush" at bounding box center [597, 104] width 113 height 27
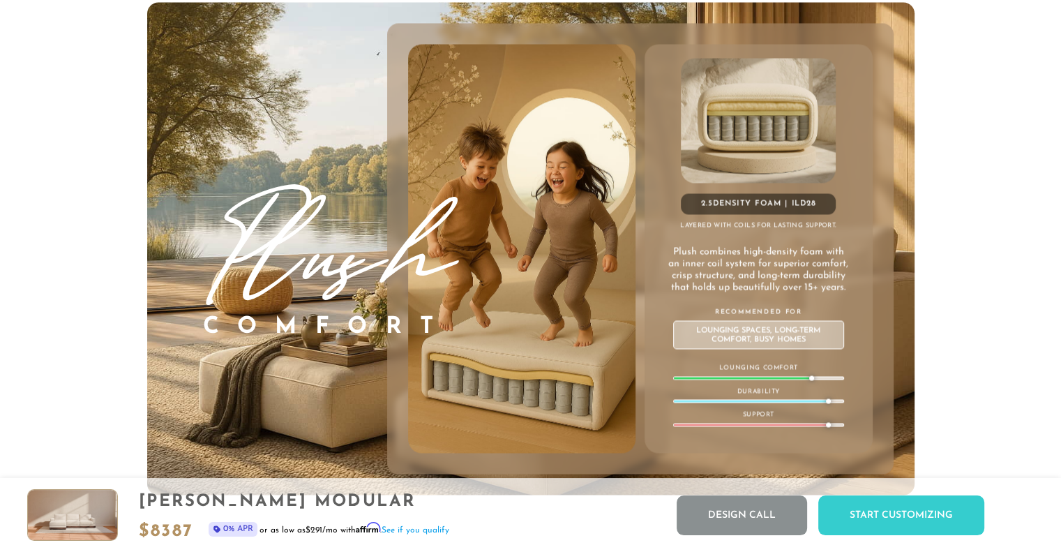
scroll to position [7609, 0]
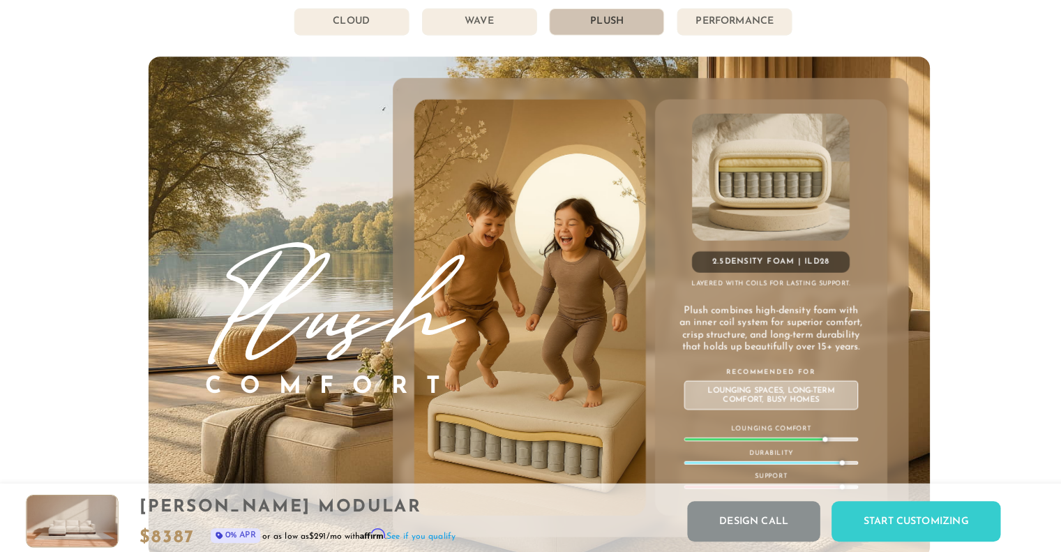
click at [109, 301] on div "[PHONE_NUMBER] Free Nationwide Delivery Lifetime Warranty 100% Satisfaction Gua…" at bounding box center [530, 229] width 1061 height 15660
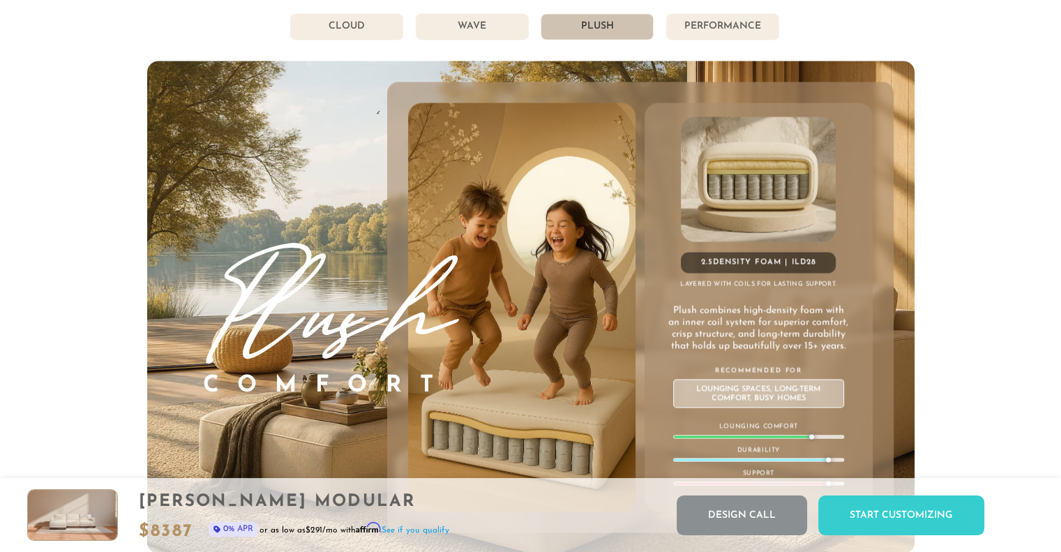
scroll to position [7596, 0]
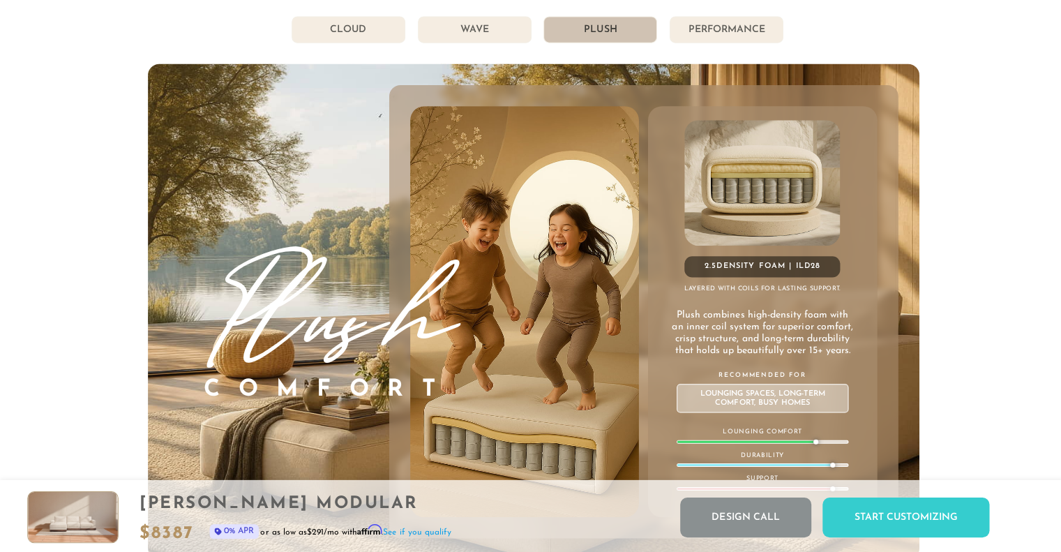
click at [470, 32] on li "Wave" at bounding box center [472, 30] width 113 height 27
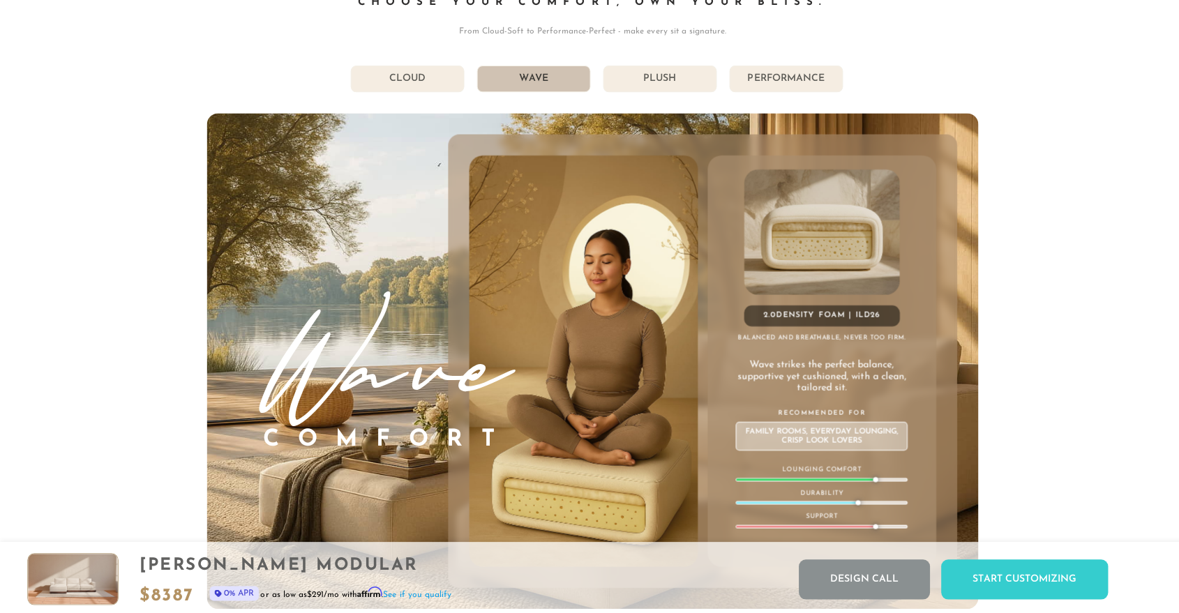
scroll to position [7785, 0]
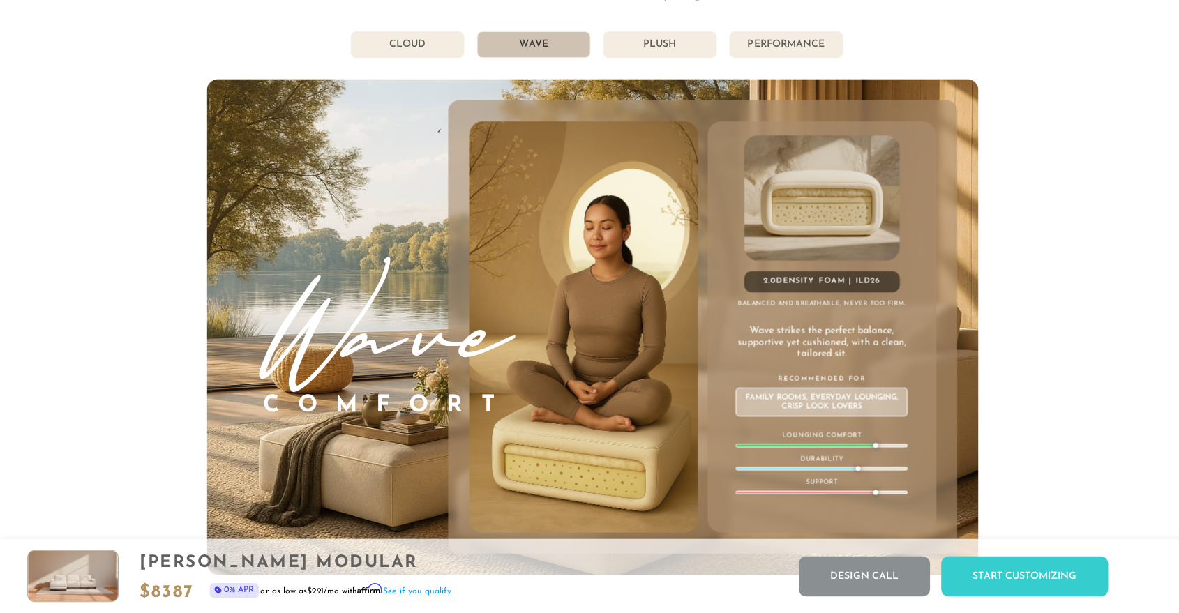
click at [675, 56] on li "Plush" at bounding box center [656, 47] width 113 height 27
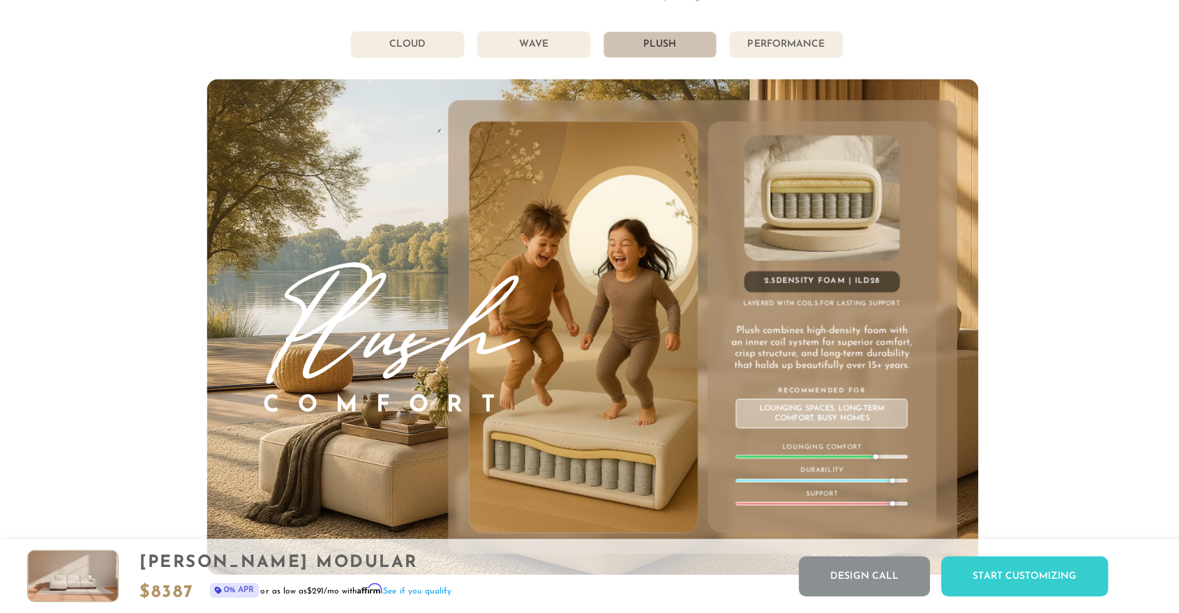
click at [426, 54] on li "Cloud" at bounding box center [405, 47] width 113 height 27
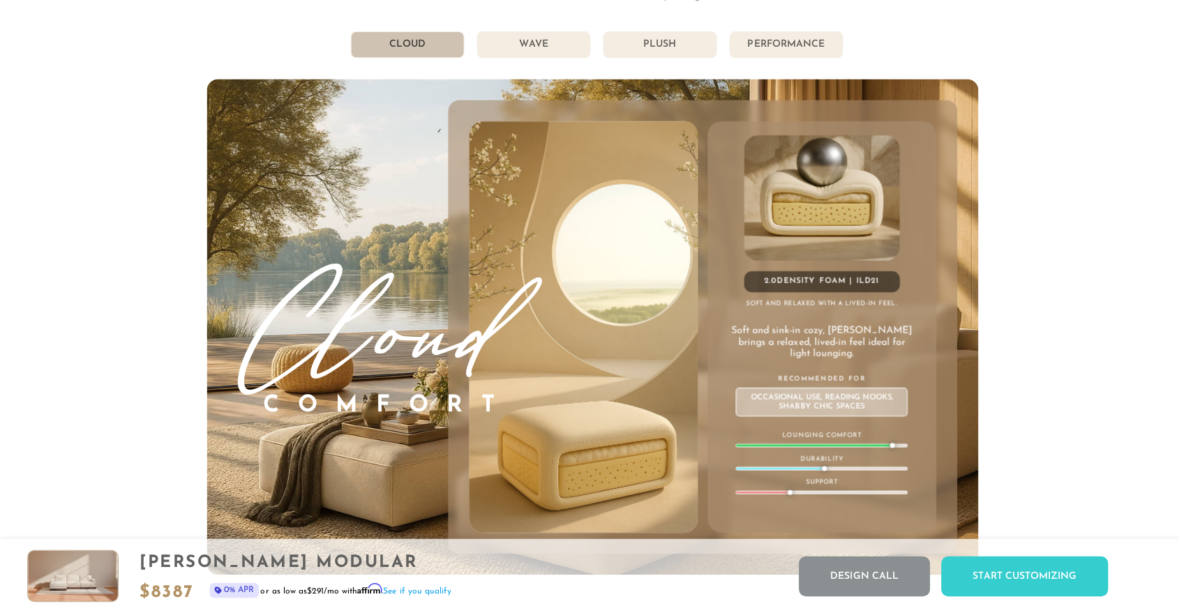
click at [762, 51] on li "Performance" at bounding box center [782, 47] width 113 height 27
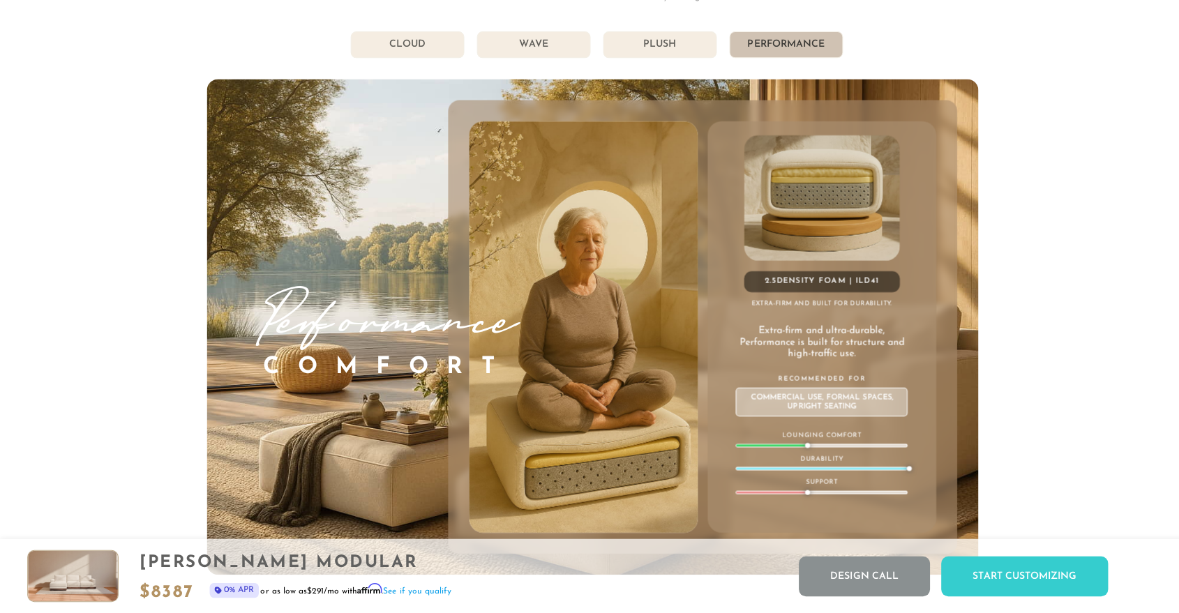
click at [645, 52] on li "Plush" at bounding box center [656, 47] width 113 height 27
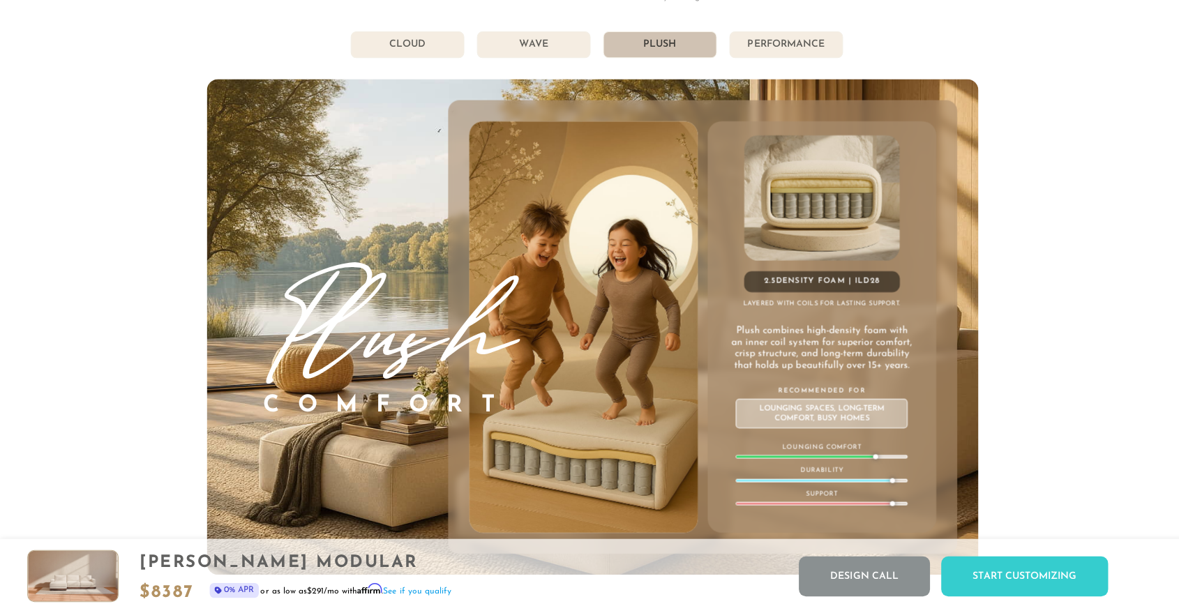
click at [534, 56] on li "Wave" at bounding box center [530, 47] width 113 height 27
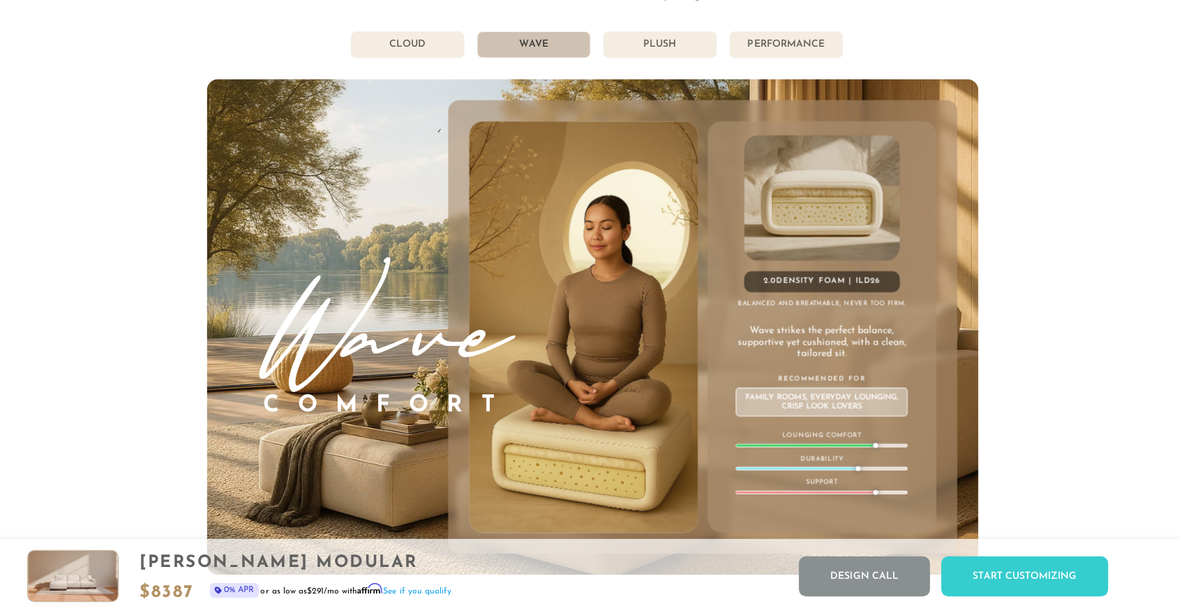
click at [647, 56] on li "Plush" at bounding box center [656, 47] width 113 height 27
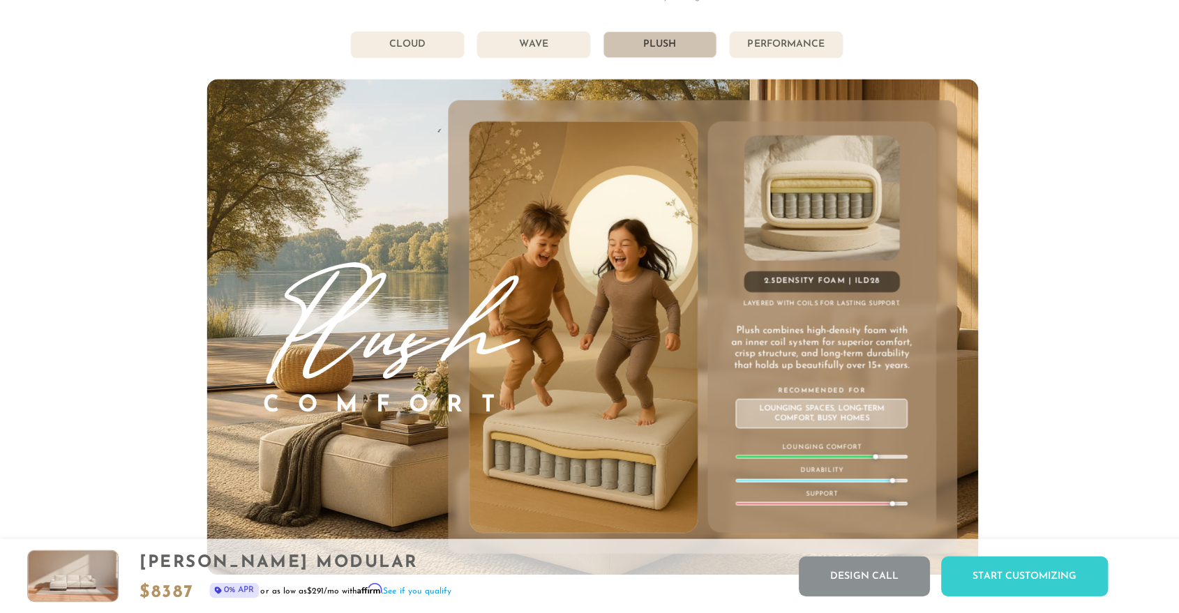
click at [546, 53] on li "Wave" at bounding box center [530, 47] width 113 height 27
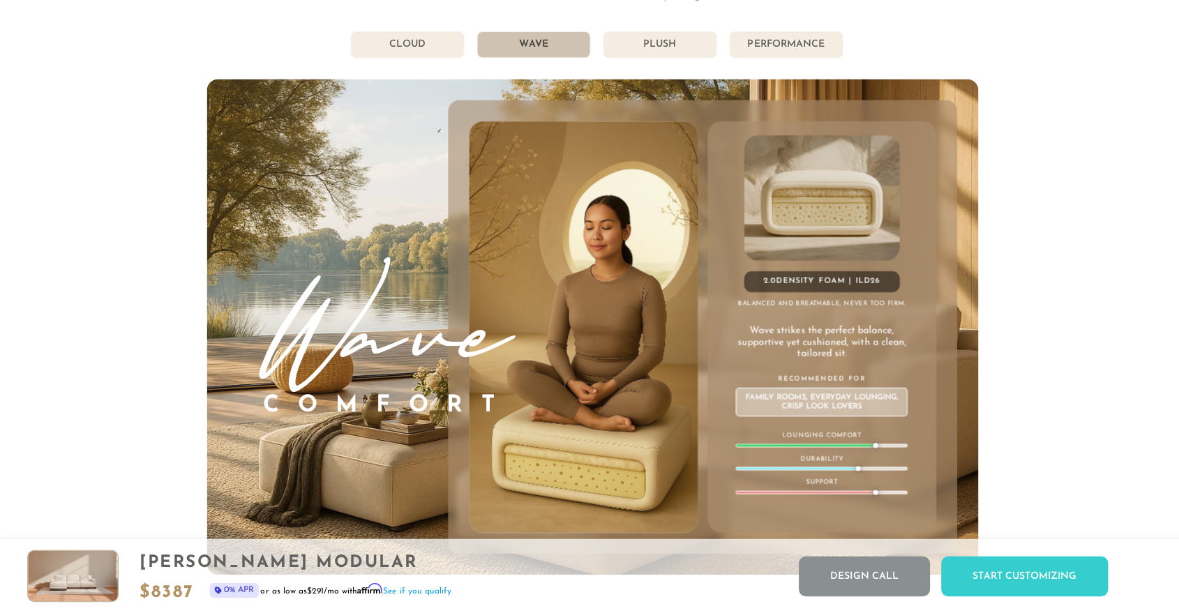
click at [640, 47] on li "Plush" at bounding box center [656, 47] width 113 height 27
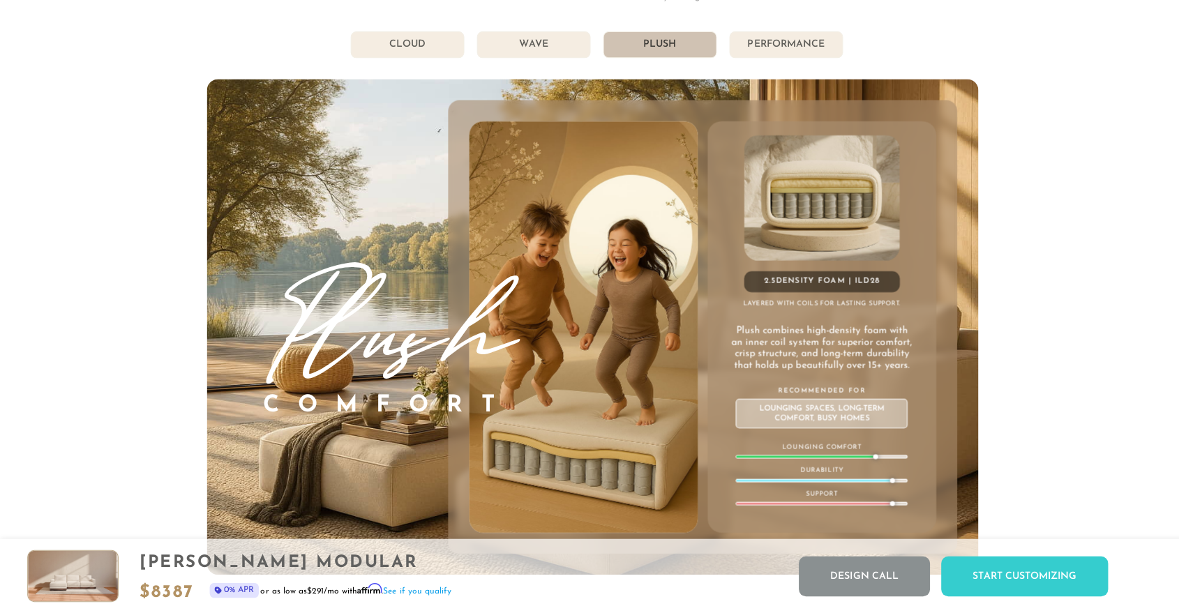
click at [538, 57] on li "Wave" at bounding box center [530, 47] width 113 height 27
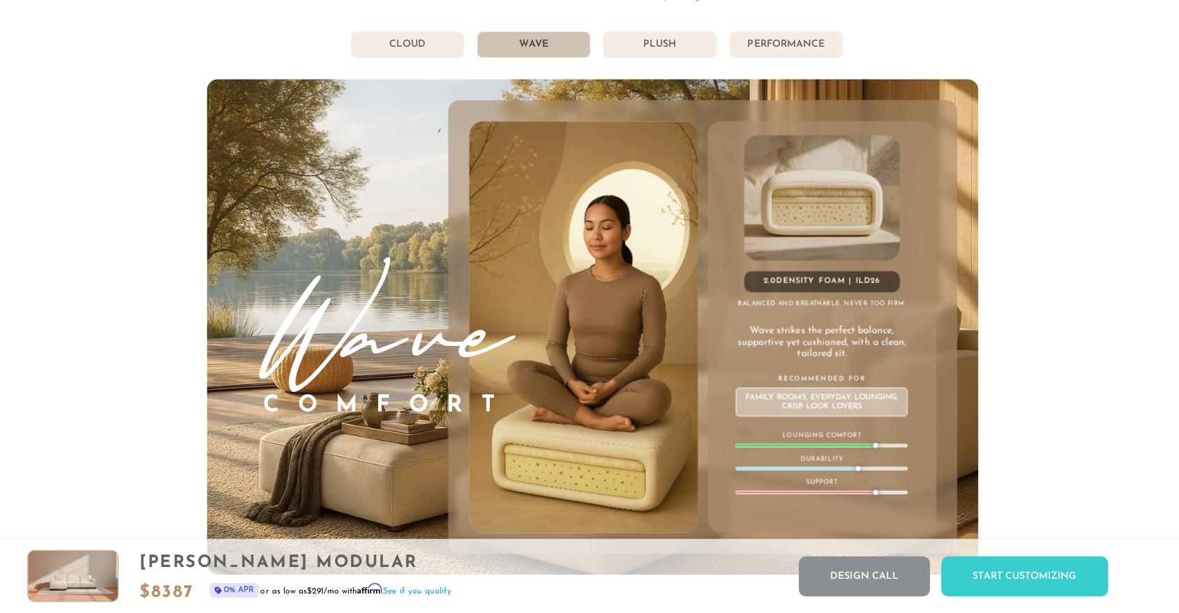
click at [646, 59] on li "Plush" at bounding box center [656, 47] width 113 height 27
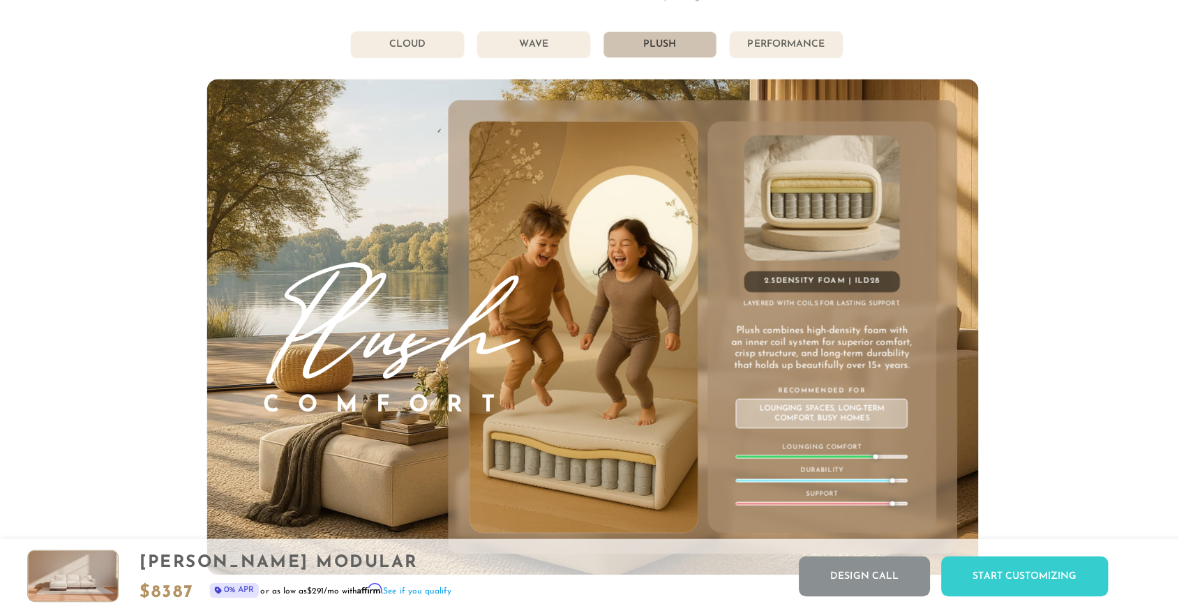
click at [540, 45] on li "Wave" at bounding box center [530, 47] width 113 height 27
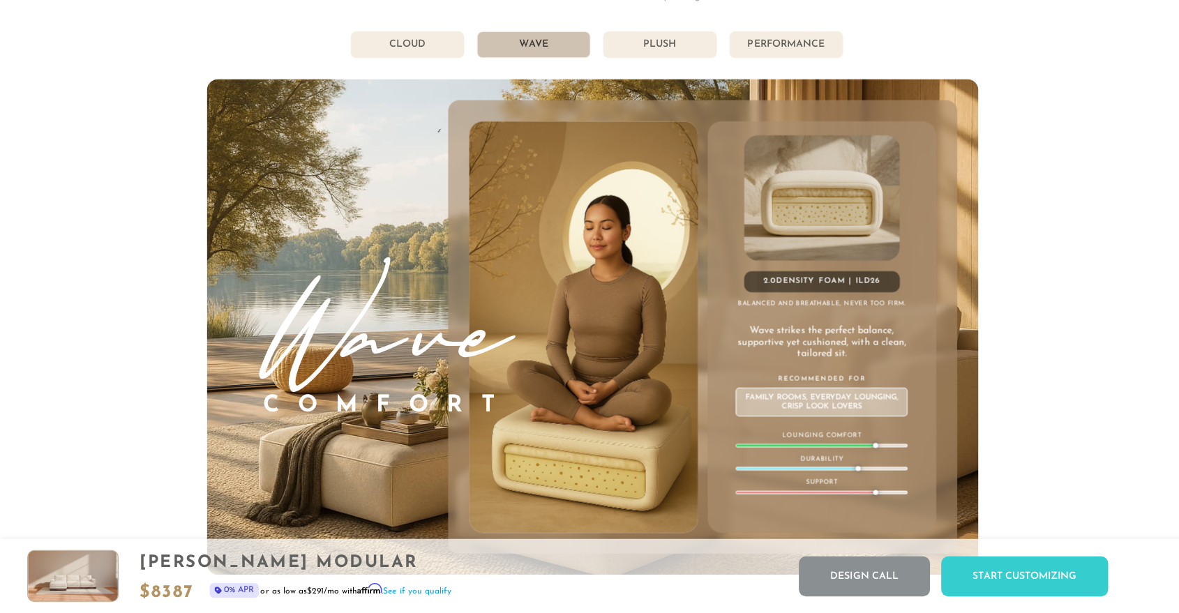
click at [653, 54] on li "Plush" at bounding box center [656, 47] width 113 height 27
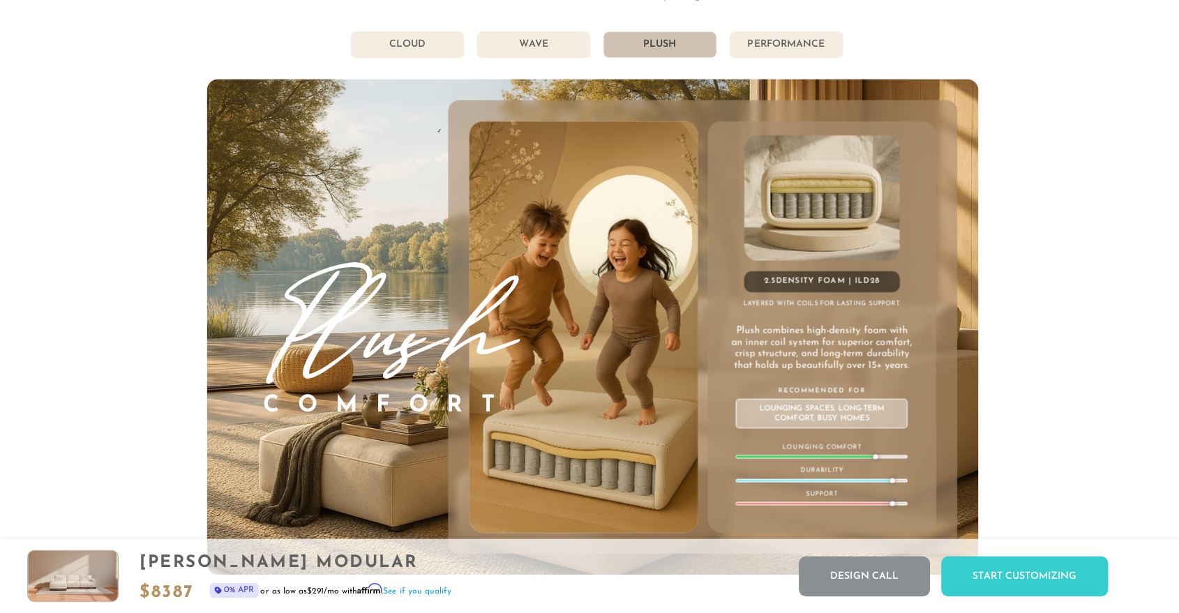
click at [525, 50] on li "Wave" at bounding box center [530, 47] width 113 height 27
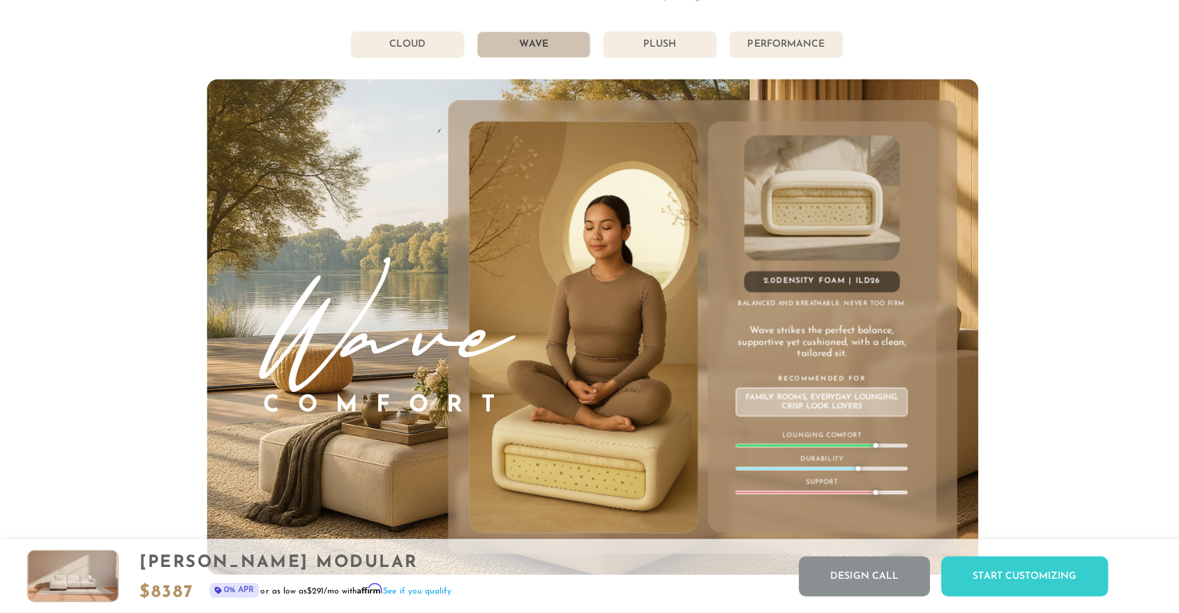
click at [673, 57] on li "Plush" at bounding box center [656, 47] width 113 height 27
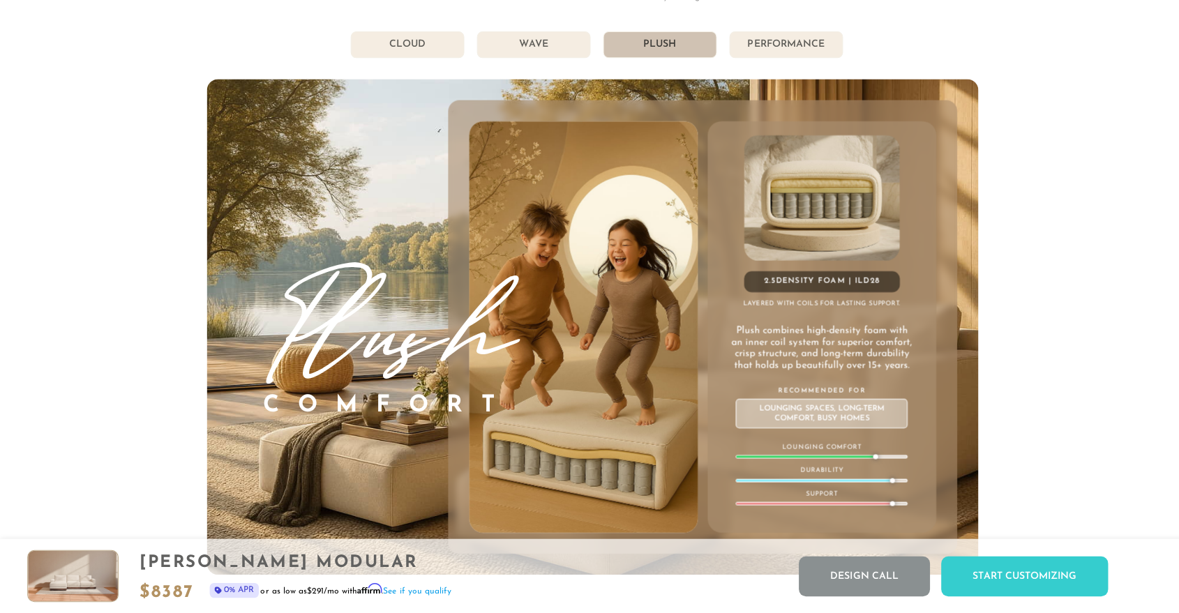
click at [543, 57] on li "Wave" at bounding box center [530, 47] width 113 height 27
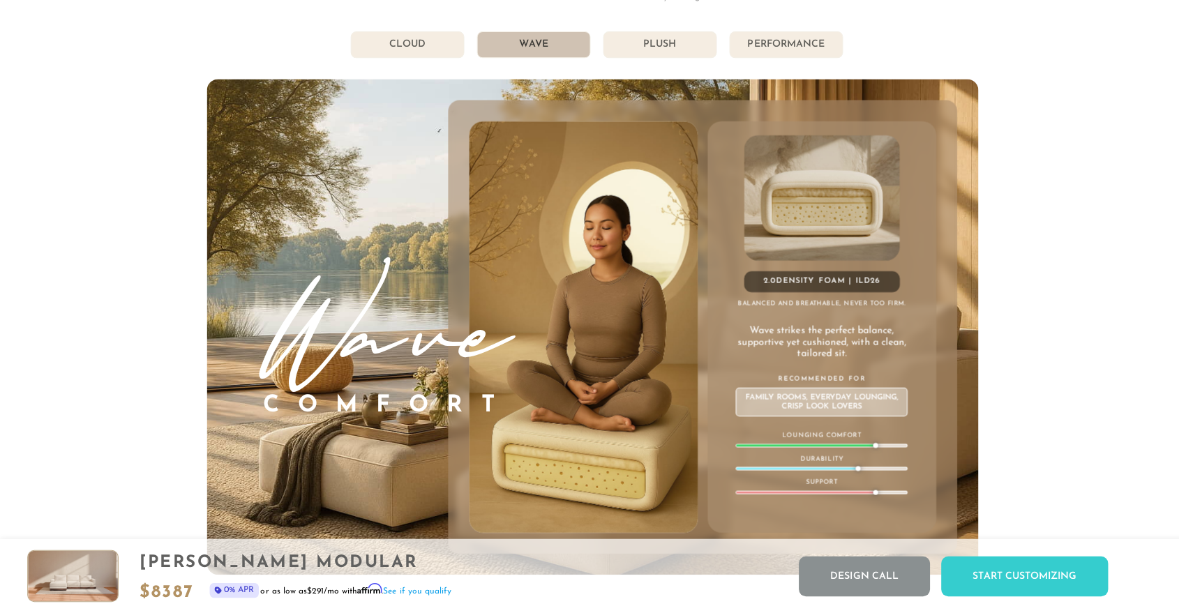
click at [656, 52] on li "Plush" at bounding box center [656, 47] width 113 height 27
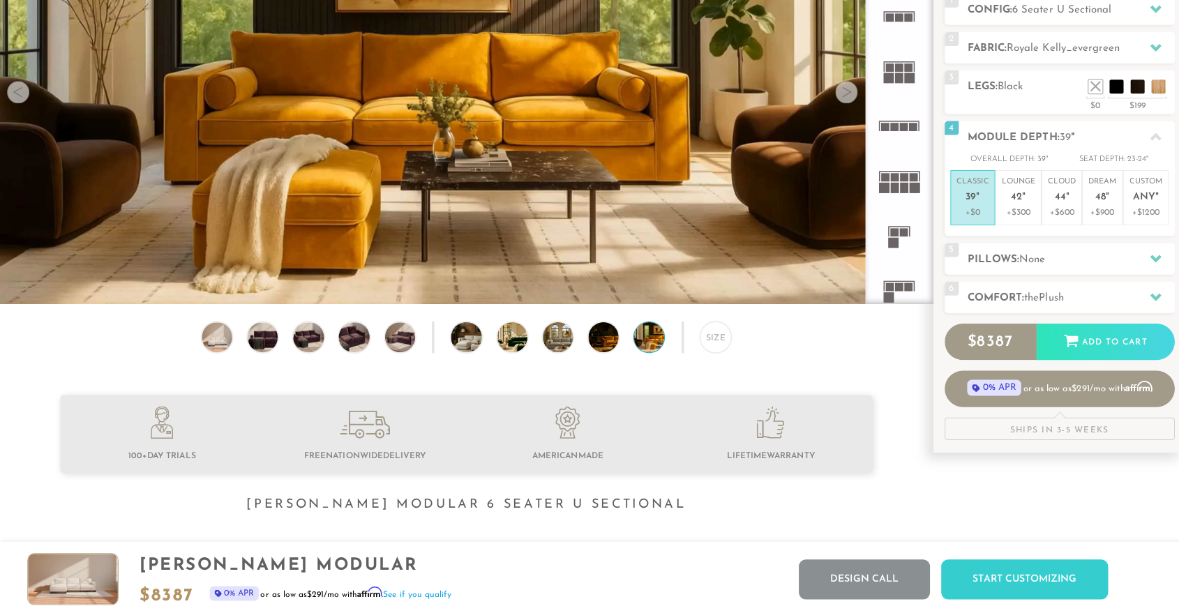
scroll to position [0, 0]
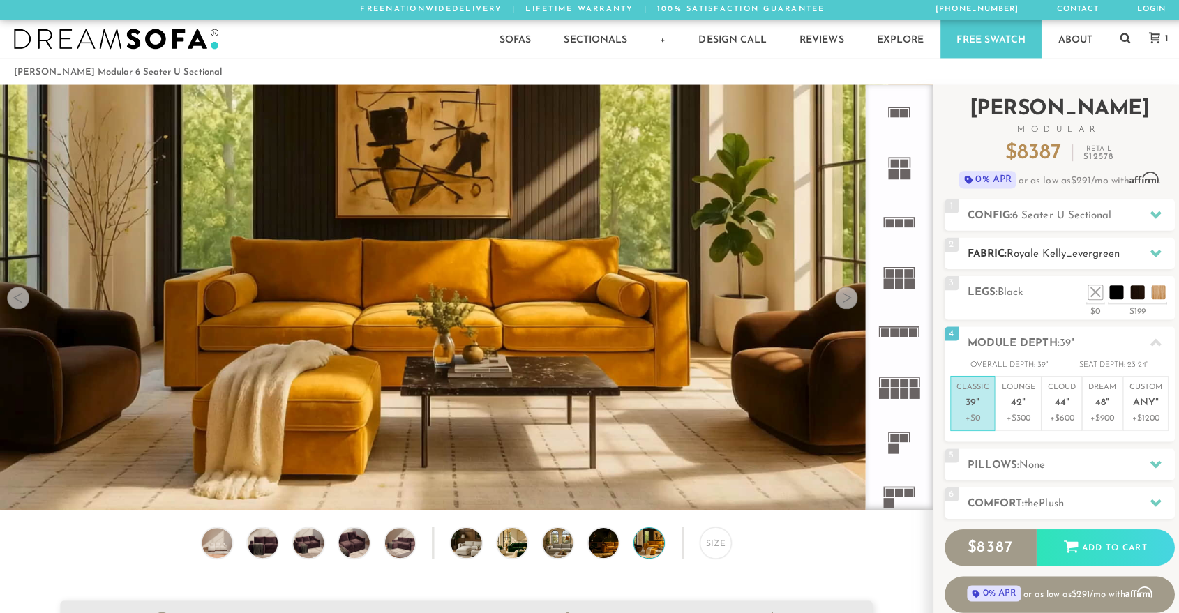
click at [1060, 251] on icon at bounding box center [1149, 252] width 11 height 8
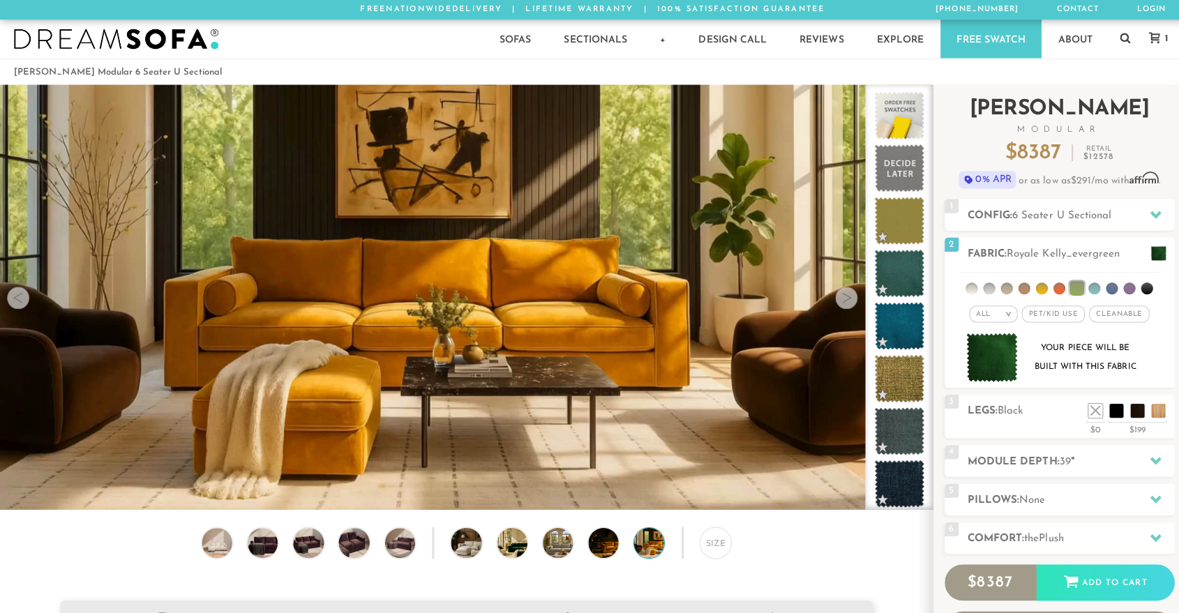
drag, startPoint x: 926, startPoint y: 130, endPoint x: 958, endPoint y: 99, distance: 43.9
click at [958, 99] on div "Introducing Landon Modular $ 8387 Retail $ 12578 $ 8387 Retail $ 12578 0% APR o…" at bounding box center [1054, 387] width 250 height 606
click at [991, 38] on link "Free Swatch" at bounding box center [985, 39] width 100 height 38
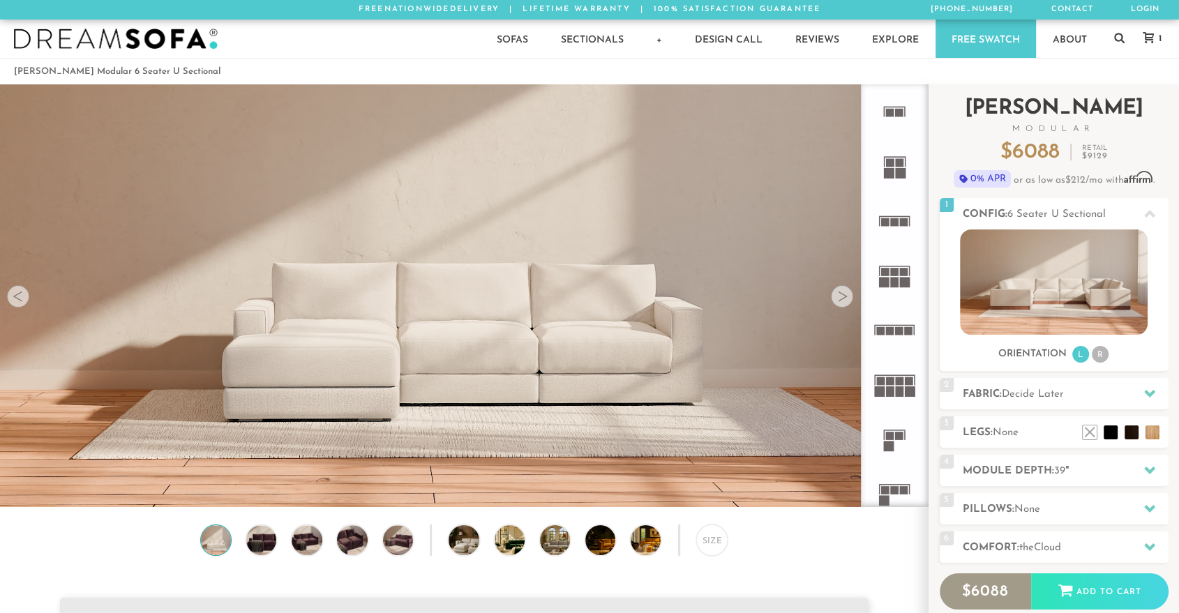
drag, startPoint x: 921, startPoint y: 119, endPoint x: 935, endPoint y: 89, distance: 33.4
click at [935, 89] on div "Introducing Landon Modular $ 6088 Retail $ 9129 $ 6088 Retail $ 9129 0% APR or …" at bounding box center [1054, 392] width 250 height 617
click at [895, 278] on rect at bounding box center [895, 282] width 8 height 10
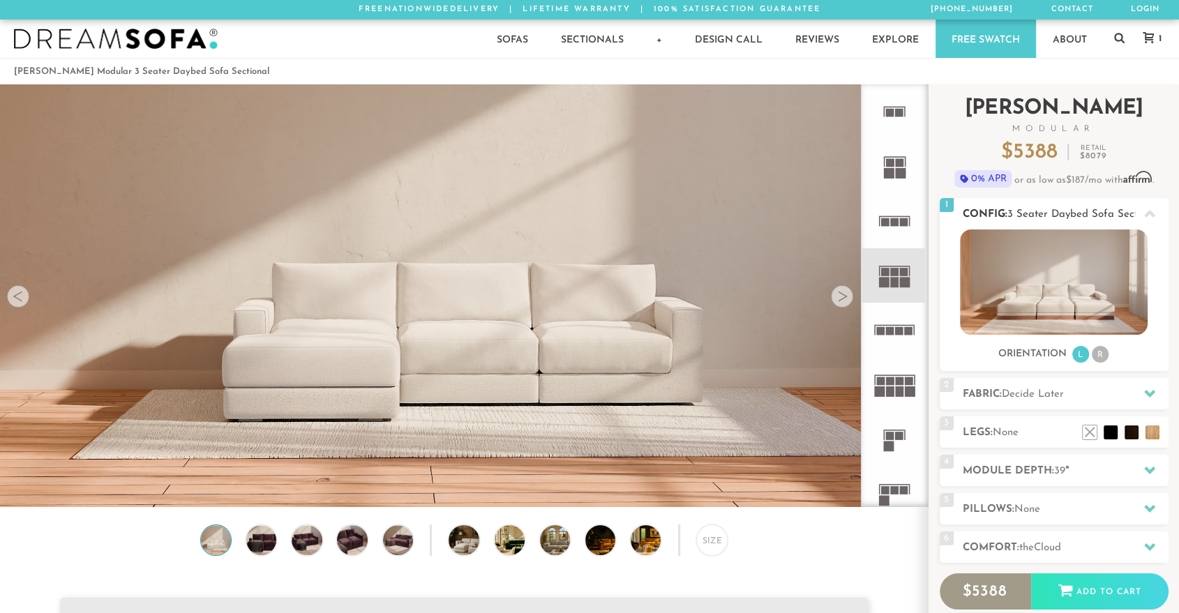
click at [1044, 306] on img at bounding box center [1054, 282] width 188 height 105
click at [1151, 213] on icon at bounding box center [1149, 214] width 11 height 8
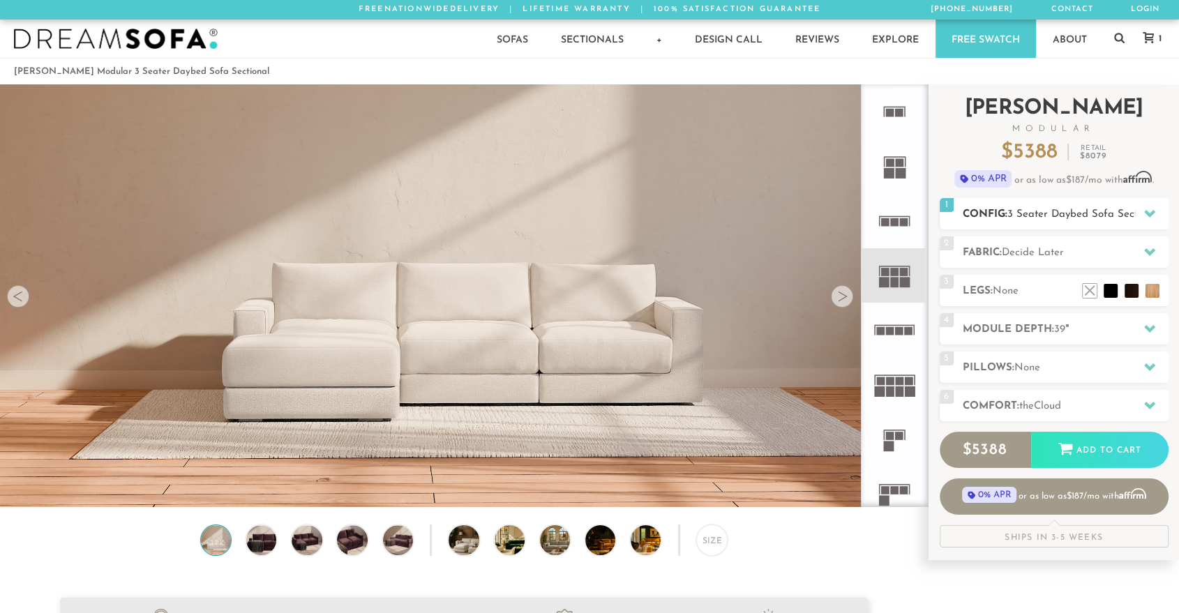
click at [1151, 213] on icon at bounding box center [1149, 214] width 11 height 8
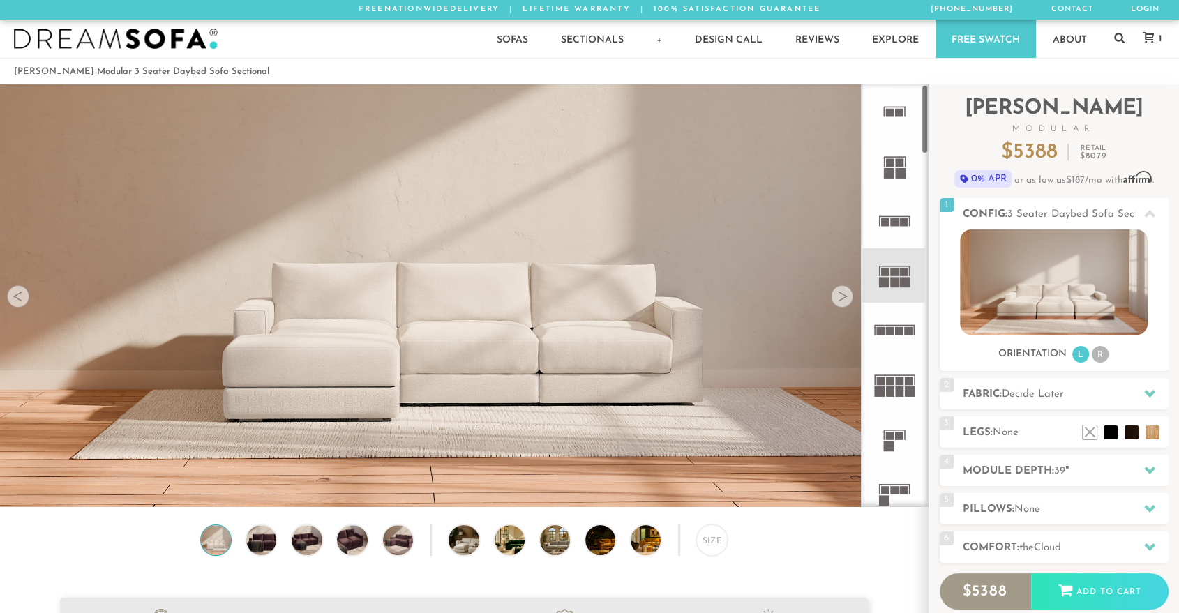
drag, startPoint x: 925, startPoint y: 114, endPoint x: 945, endPoint y: 52, distance: 65.1
click at [1147, 34] on icon at bounding box center [1148, 37] width 11 height 11
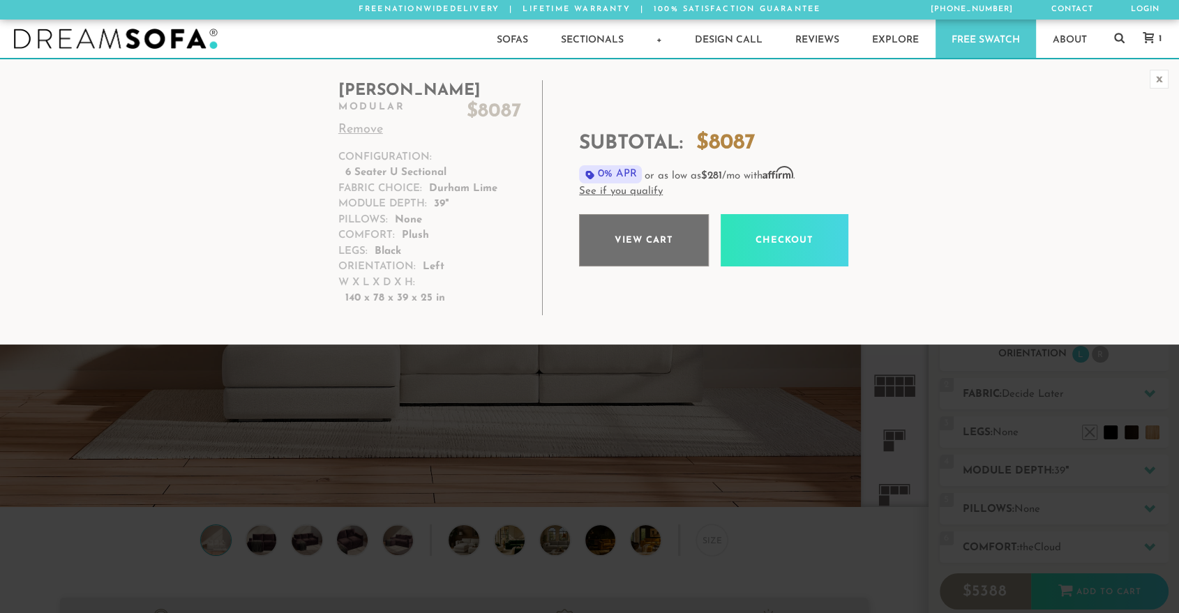
click at [631, 216] on link "View cart" at bounding box center [644, 240] width 130 height 52
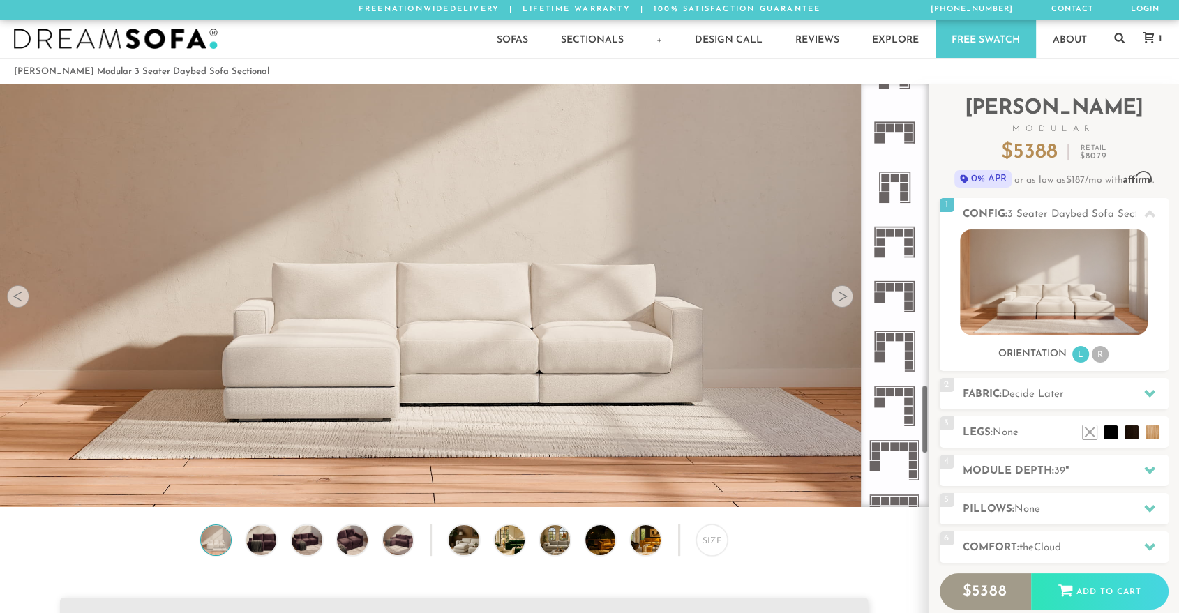
scroll to position [2193, 0]
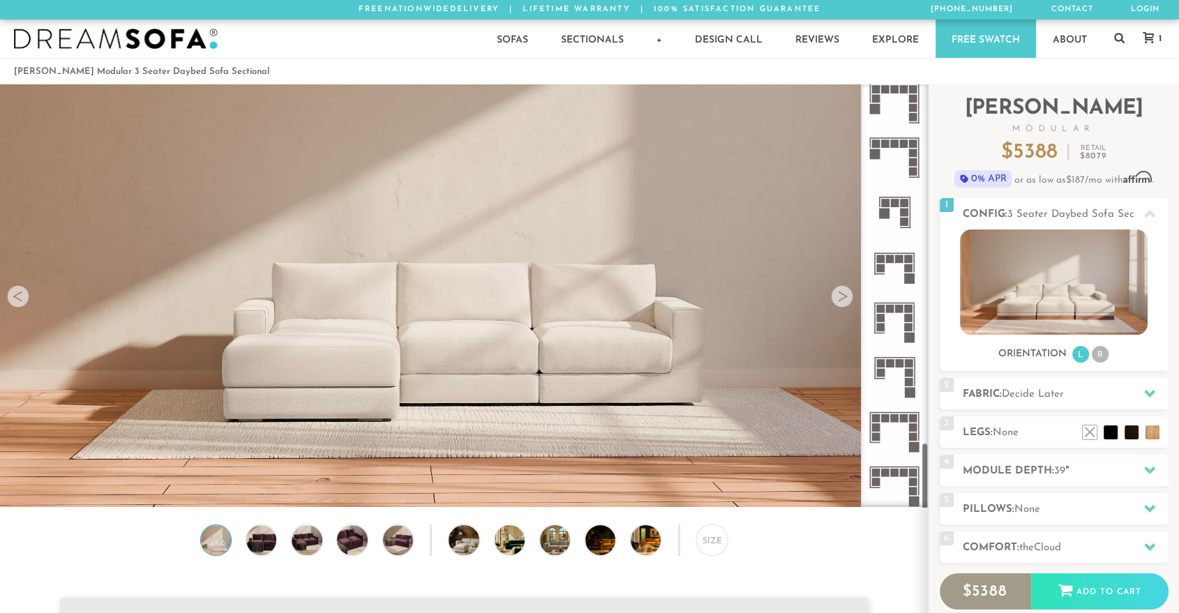
drag, startPoint x: 924, startPoint y: 129, endPoint x: 916, endPoint y: 514, distance: 385.2
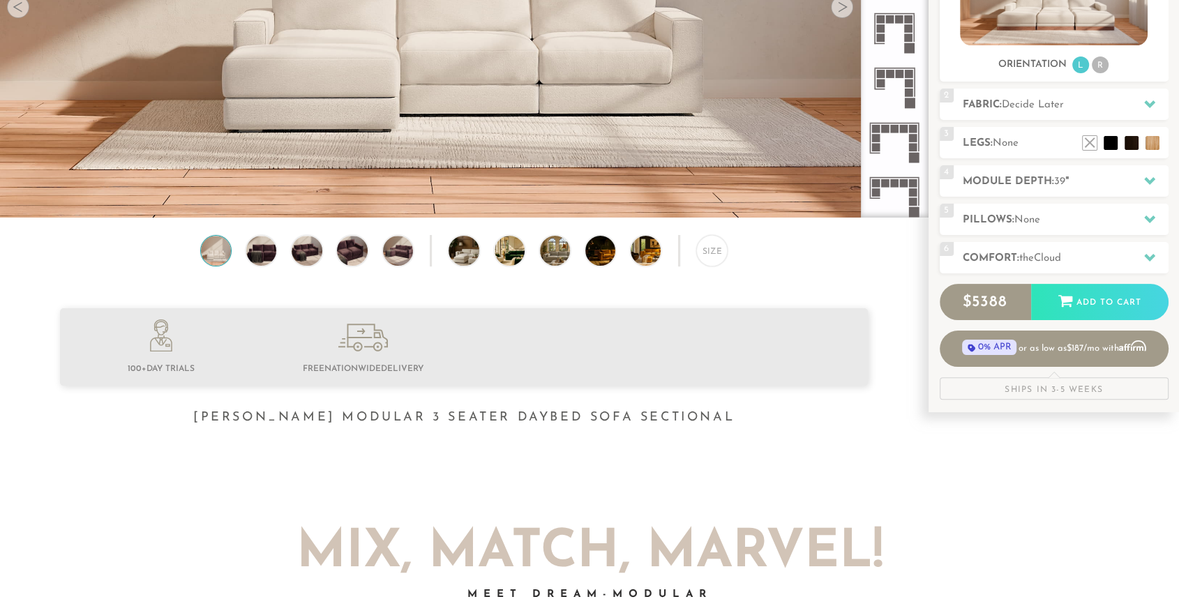
scroll to position [306, 0]
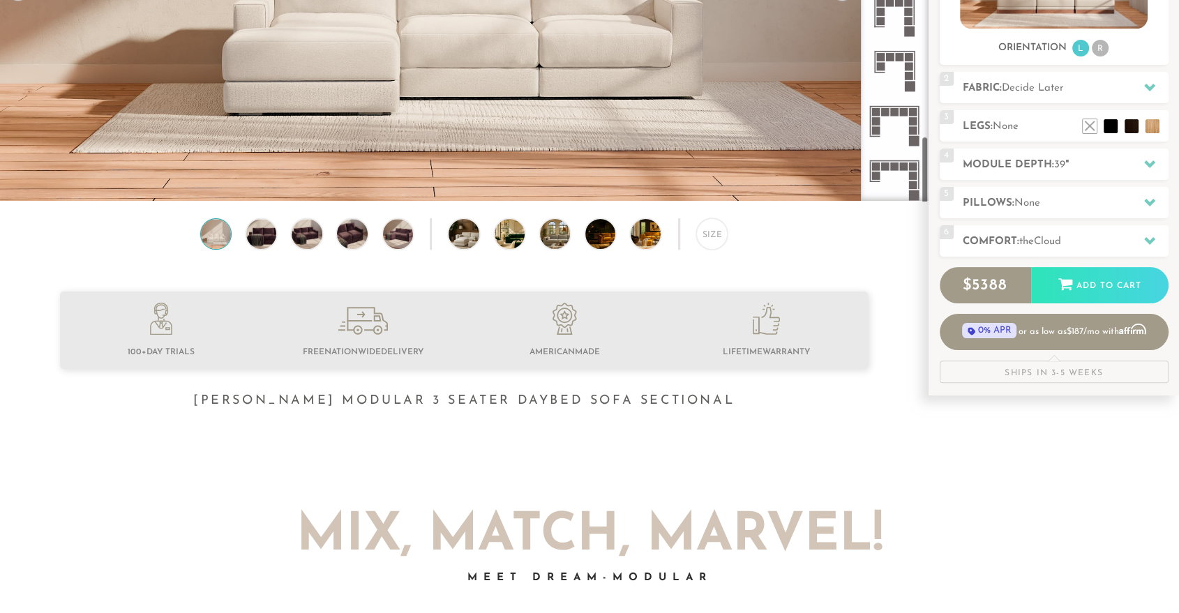
click at [899, 188] on icon at bounding box center [894, 179] width 54 height 54
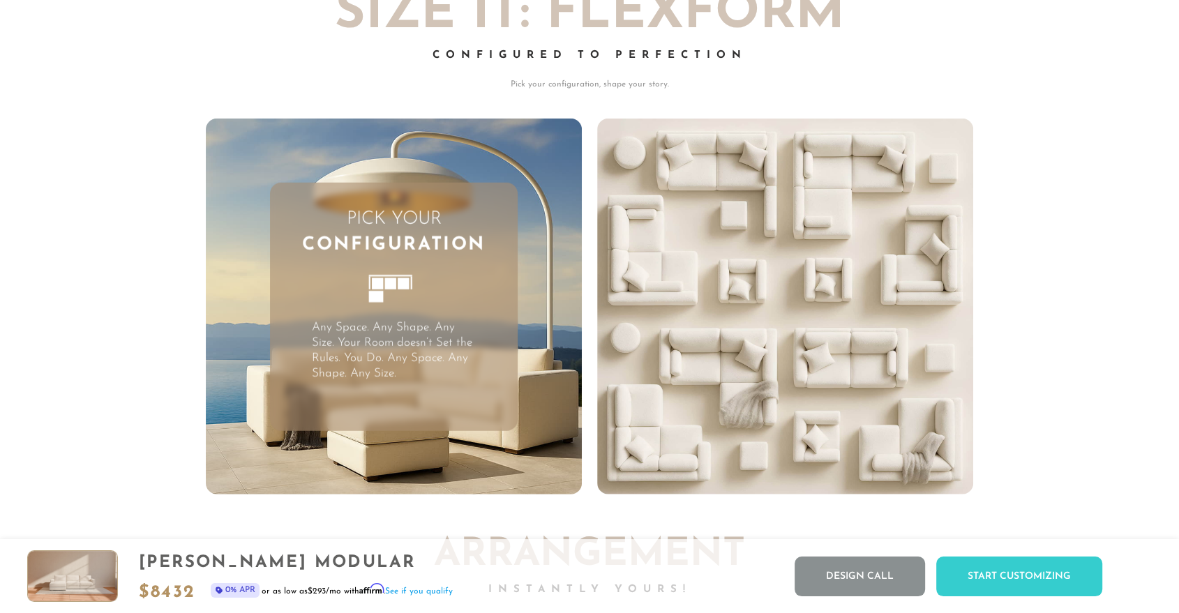
scroll to position [3694, 0]
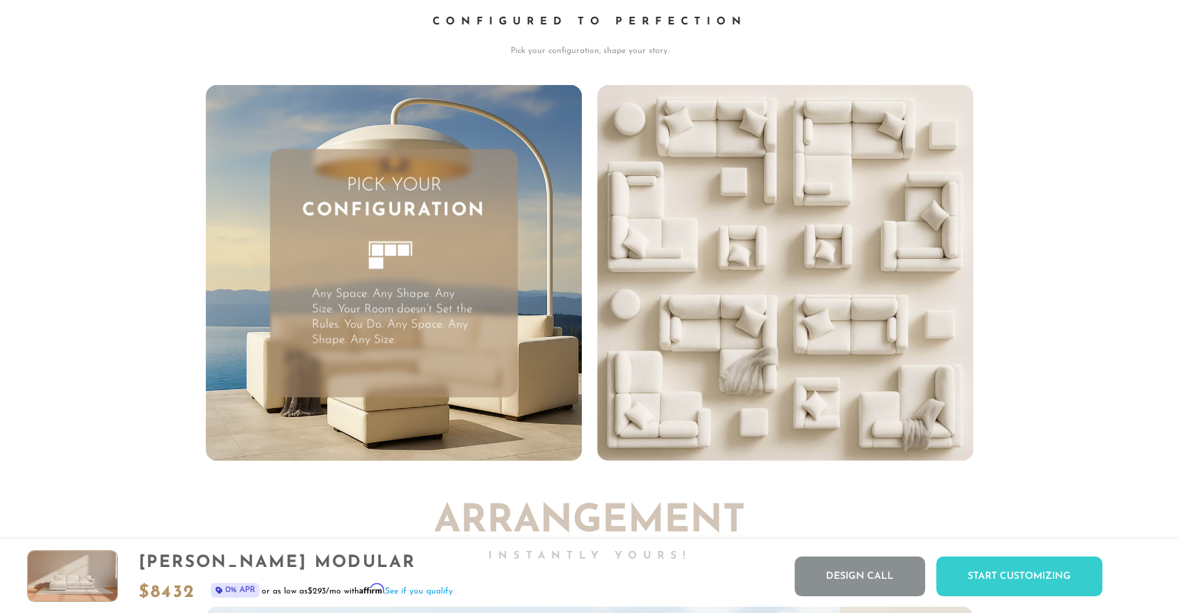
click at [382, 285] on icon at bounding box center [394, 263] width 76 height 76
click at [831, 266] on video "Your browser does not support HTML5 video." at bounding box center [785, 273] width 376 height 376
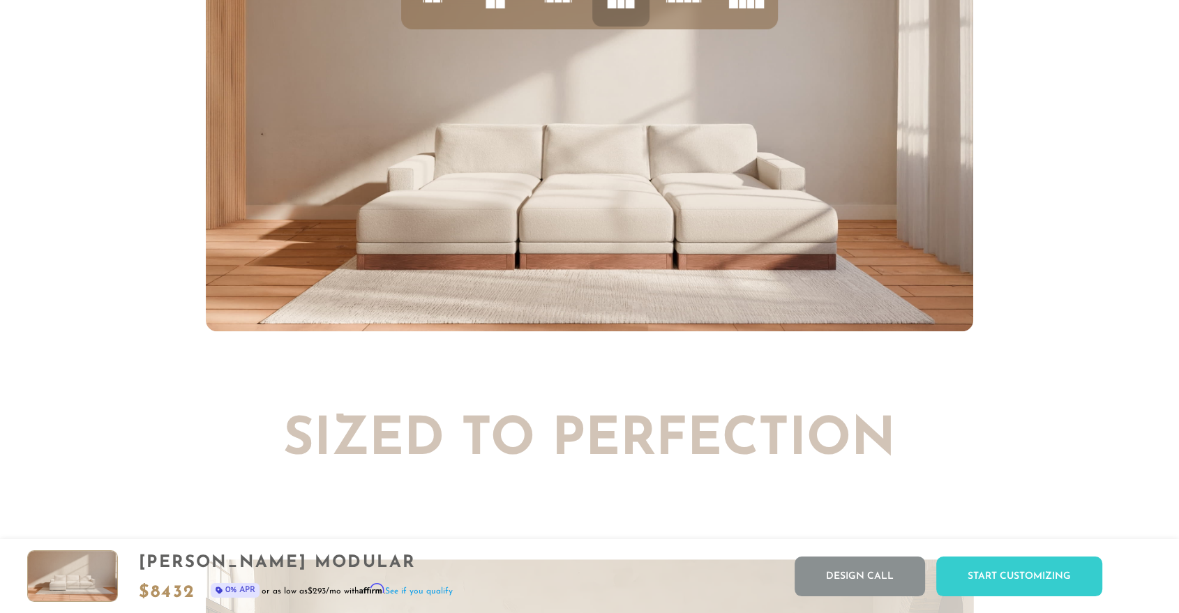
scroll to position [5663, 0]
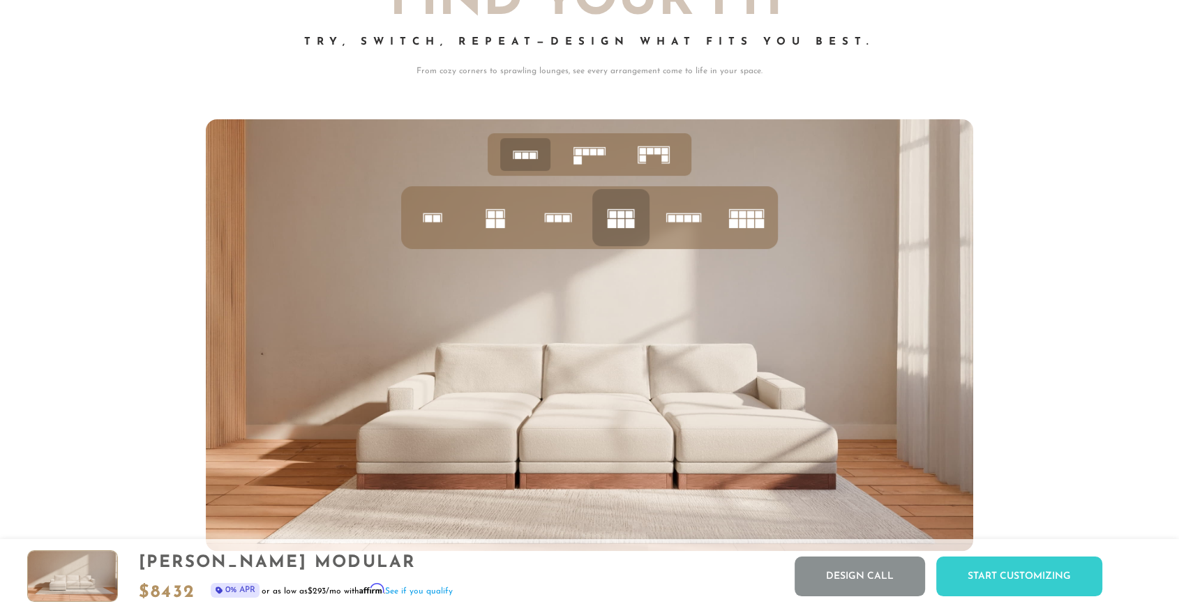
click at [497, 216] on rect at bounding box center [499, 214] width 7 height 7
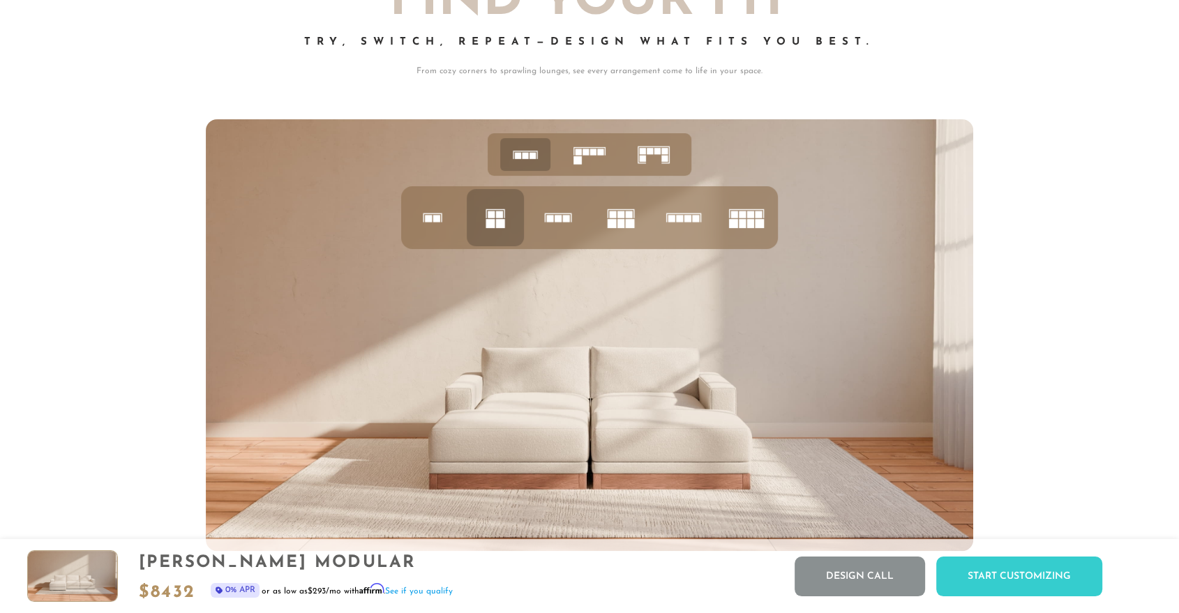
click at [630, 218] on rect at bounding box center [628, 214] width 7 height 7
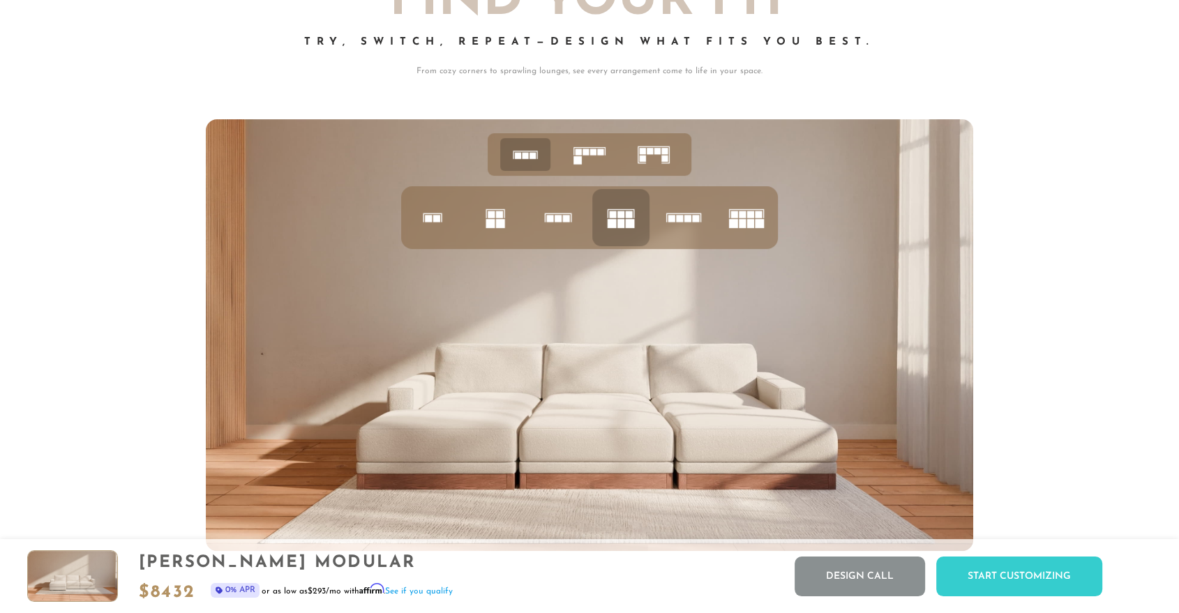
click at [746, 222] on icon at bounding box center [746, 217] width 47 height 47
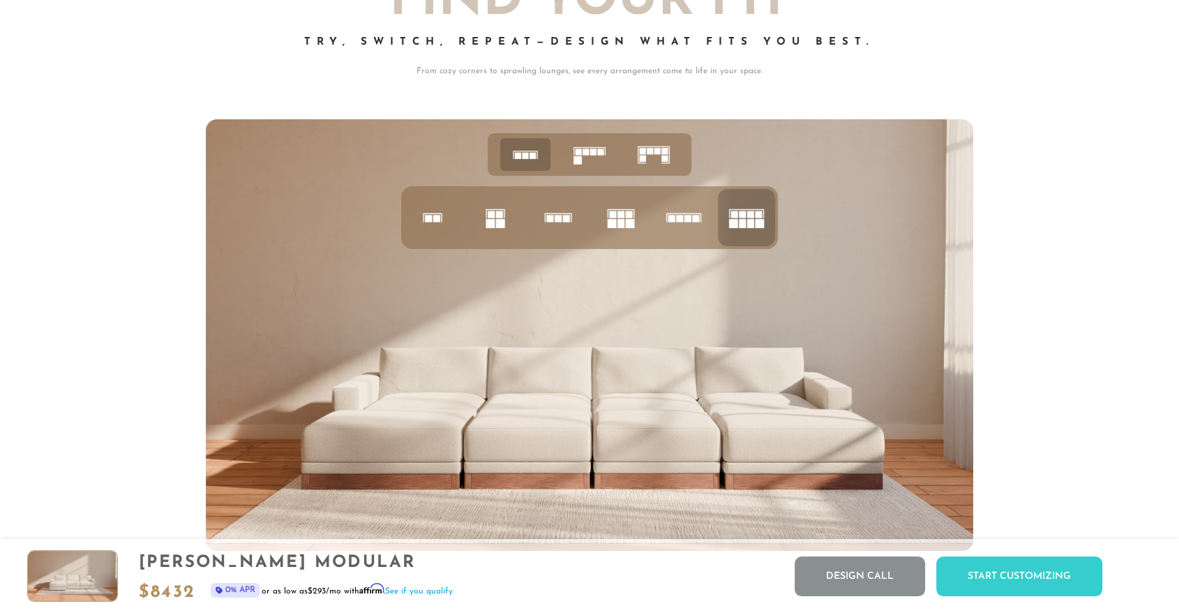
click at [618, 225] on rect at bounding box center [620, 223] width 7 height 9
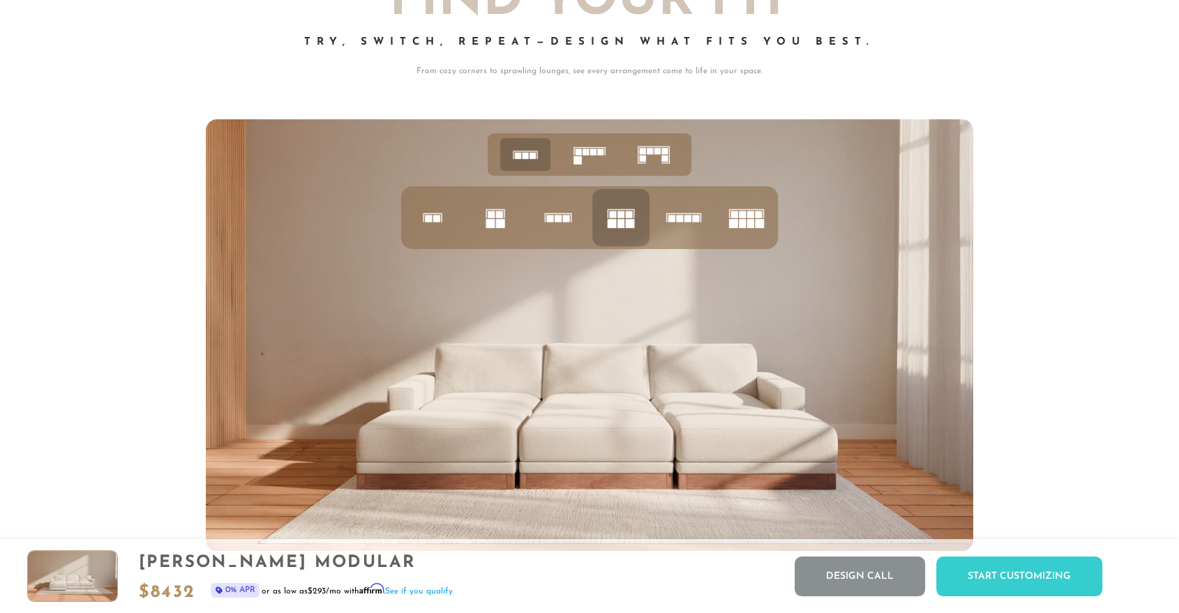
click at [497, 223] on icon at bounding box center [495, 217] width 47 height 47
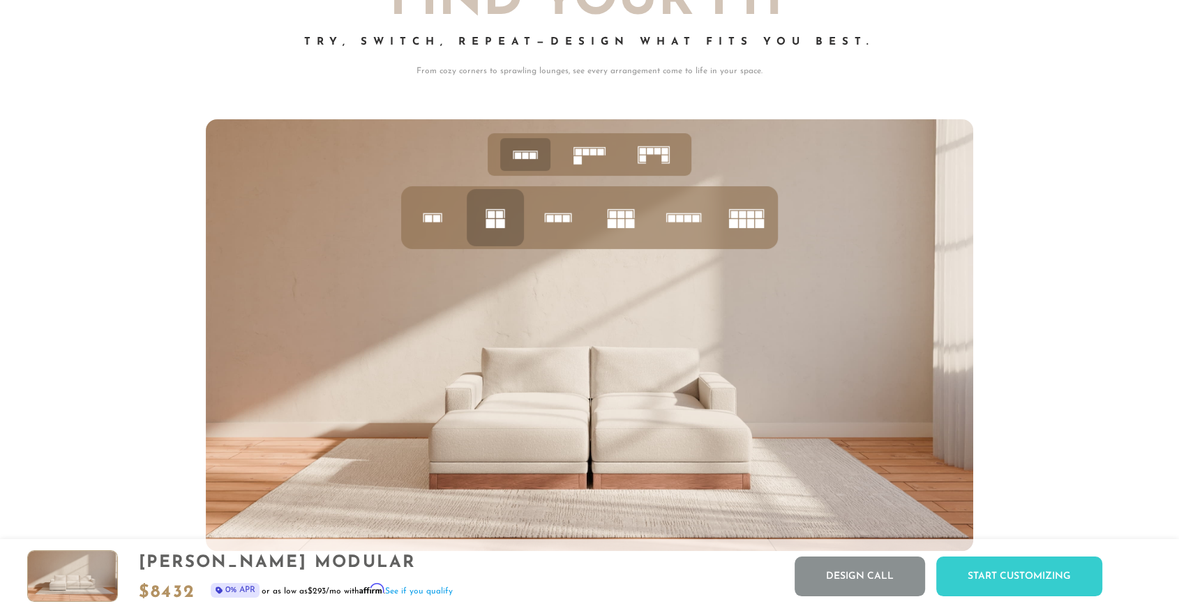
click at [757, 217] on rect at bounding box center [758, 214] width 7 height 7
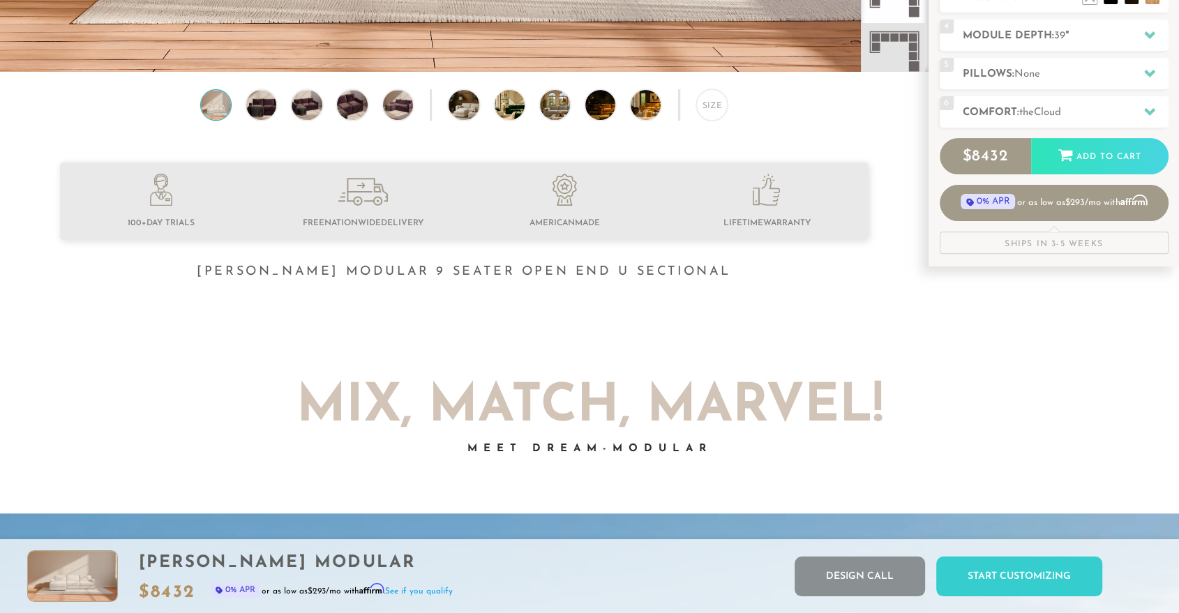
scroll to position [0, 0]
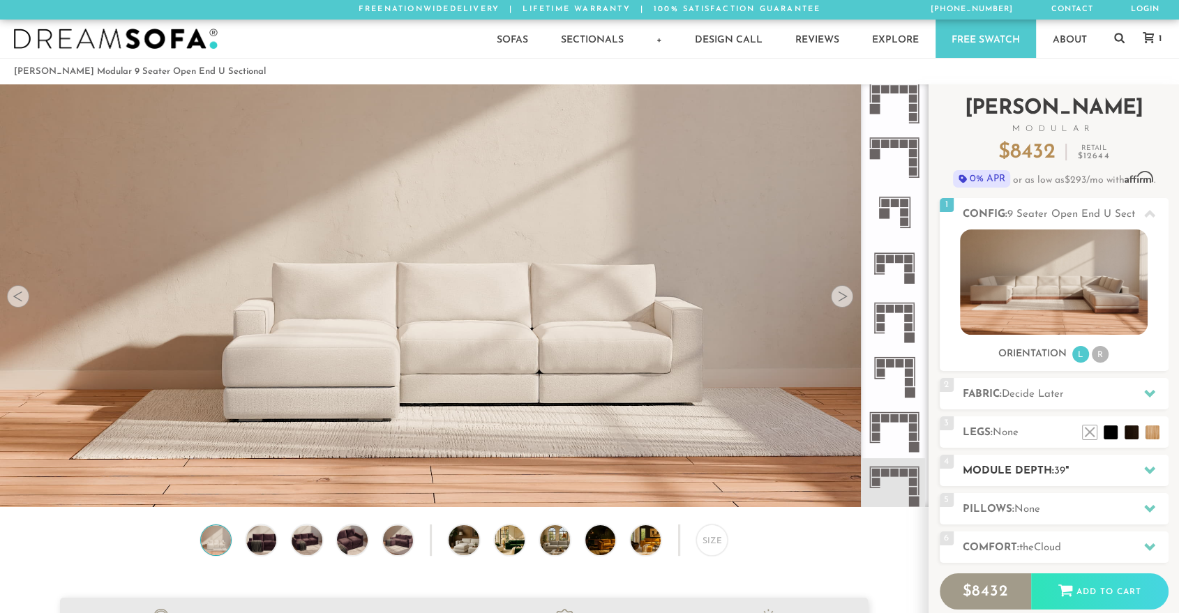
click at [1088, 467] on h2 "Module Depth: 39 "" at bounding box center [1066, 471] width 206 height 16
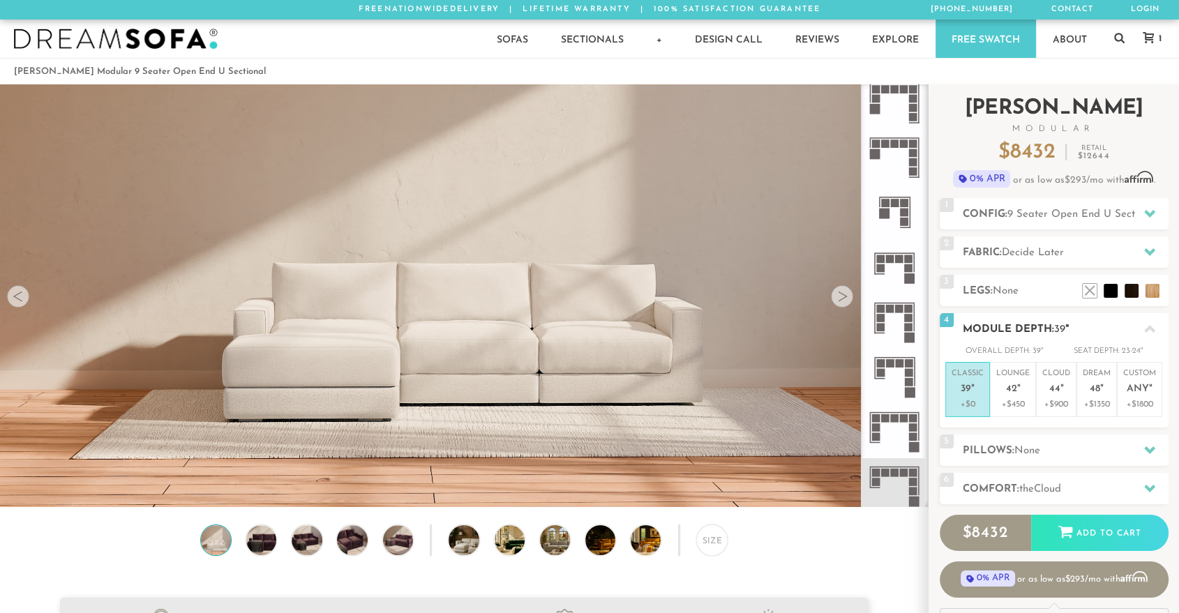
click at [1057, 336] on h2 "Module Depth: 39 "" at bounding box center [1066, 330] width 206 height 16
